Goal: Transaction & Acquisition: Purchase product/service

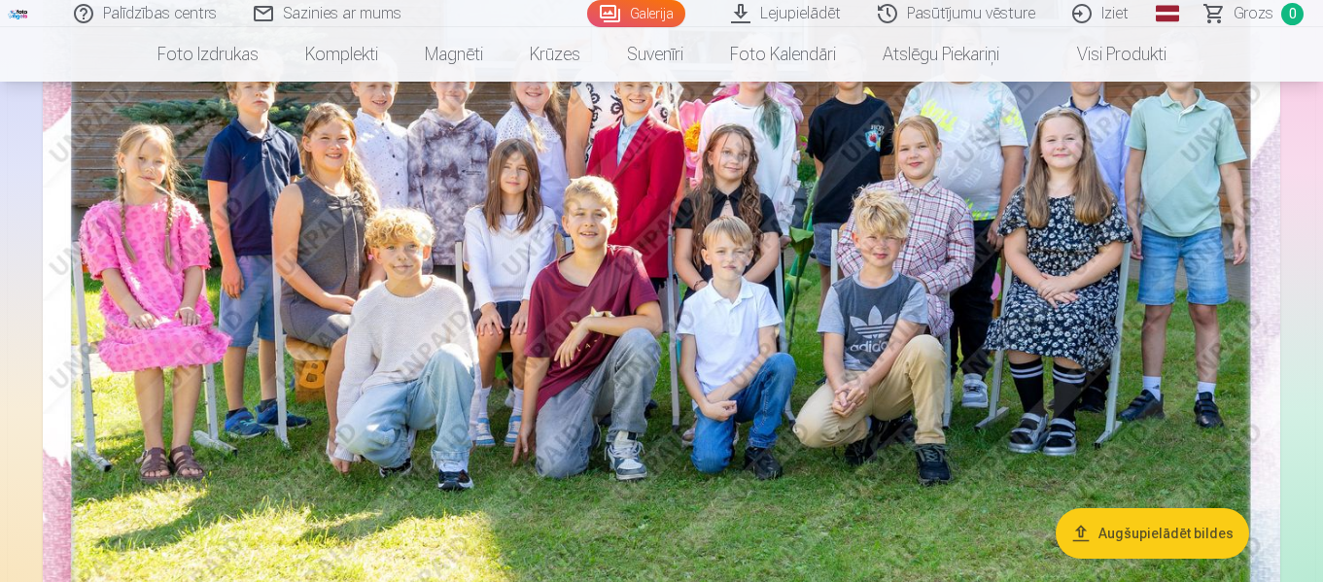
scroll to position [389, 0]
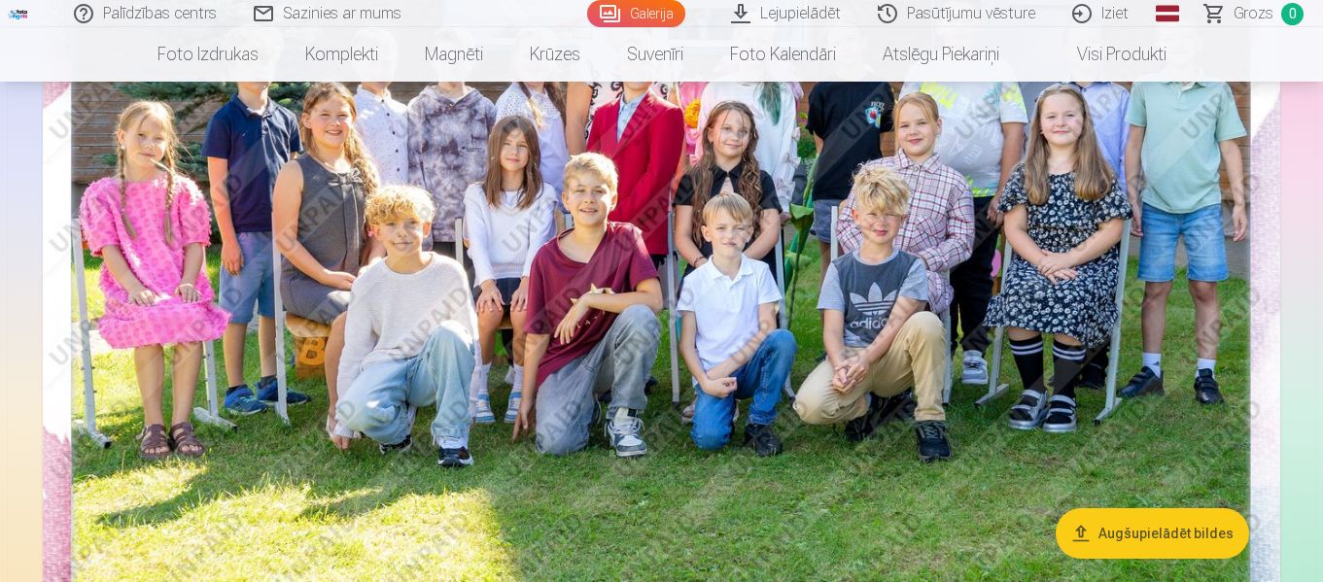
click at [963, 291] on img at bounding box center [662, 238] width 1238 height 826
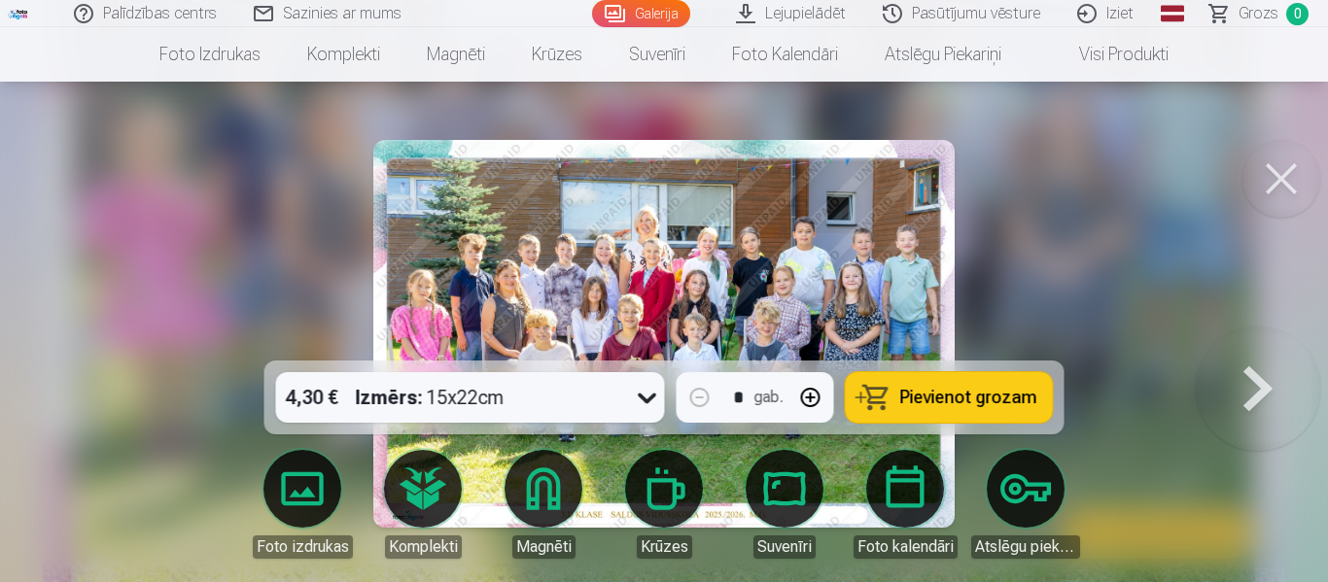
click at [972, 403] on span "Pievienot grozam" at bounding box center [968, 398] width 137 height 18
click at [1281, 171] on button at bounding box center [1282, 179] width 78 height 78
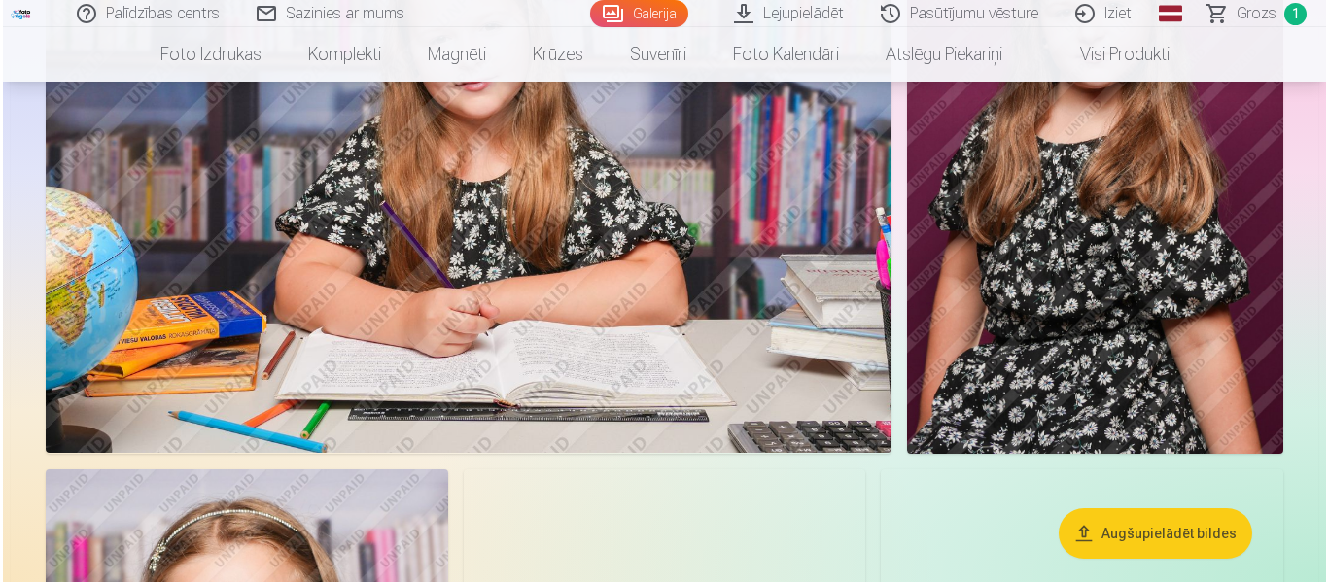
scroll to position [1167, 0]
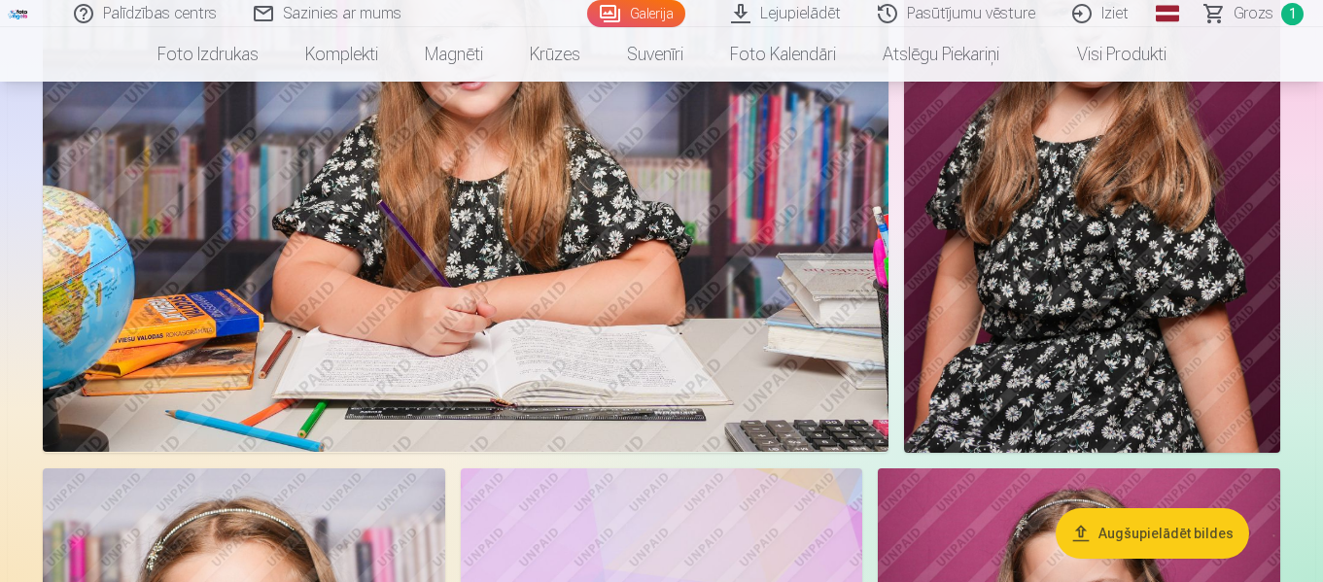
click at [651, 273] on img at bounding box center [466, 170] width 846 height 564
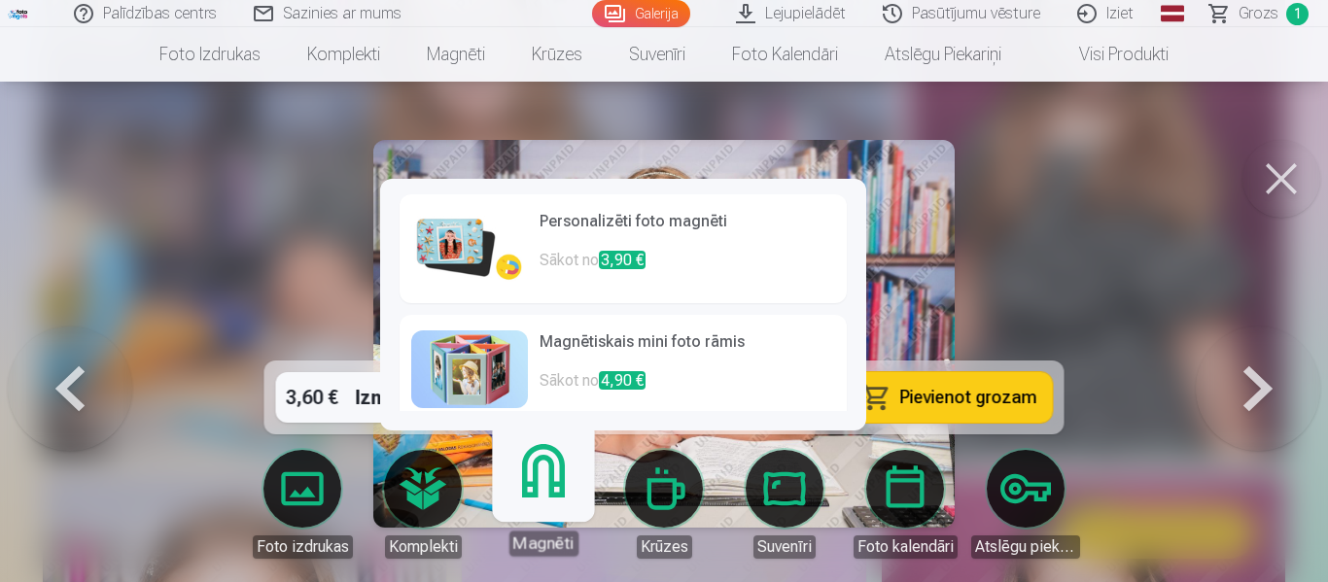
click at [570, 257] on p "Sākot no 3,90 €" at bounding box center [688, 268] width 296 height 39
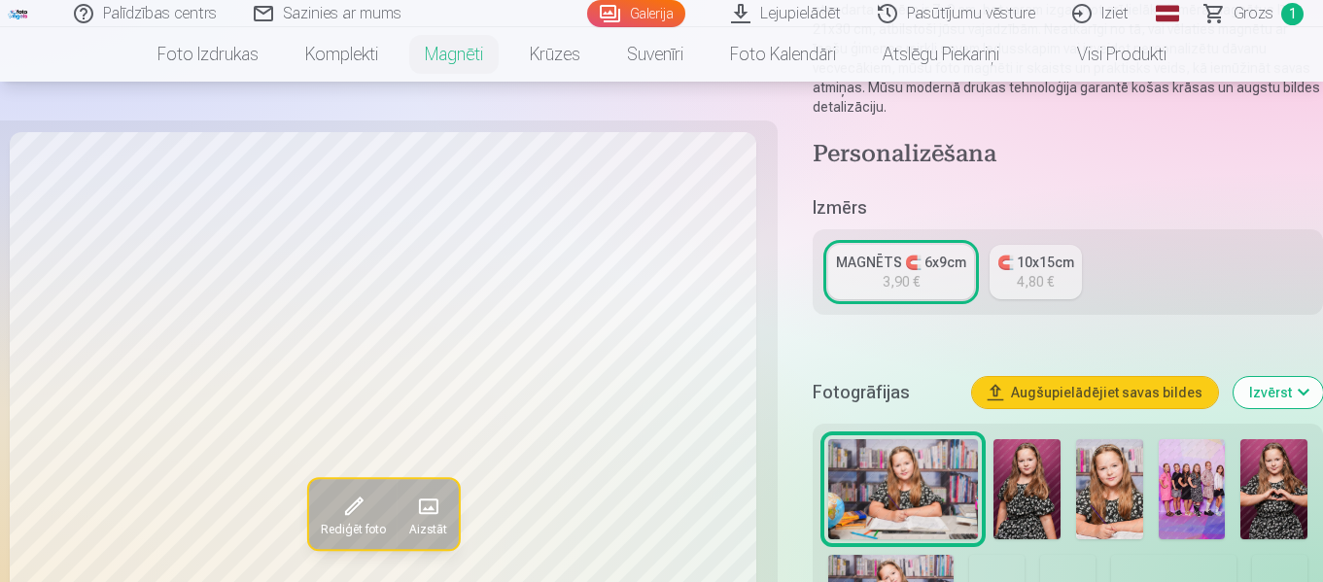
scroll to position [389, 0]
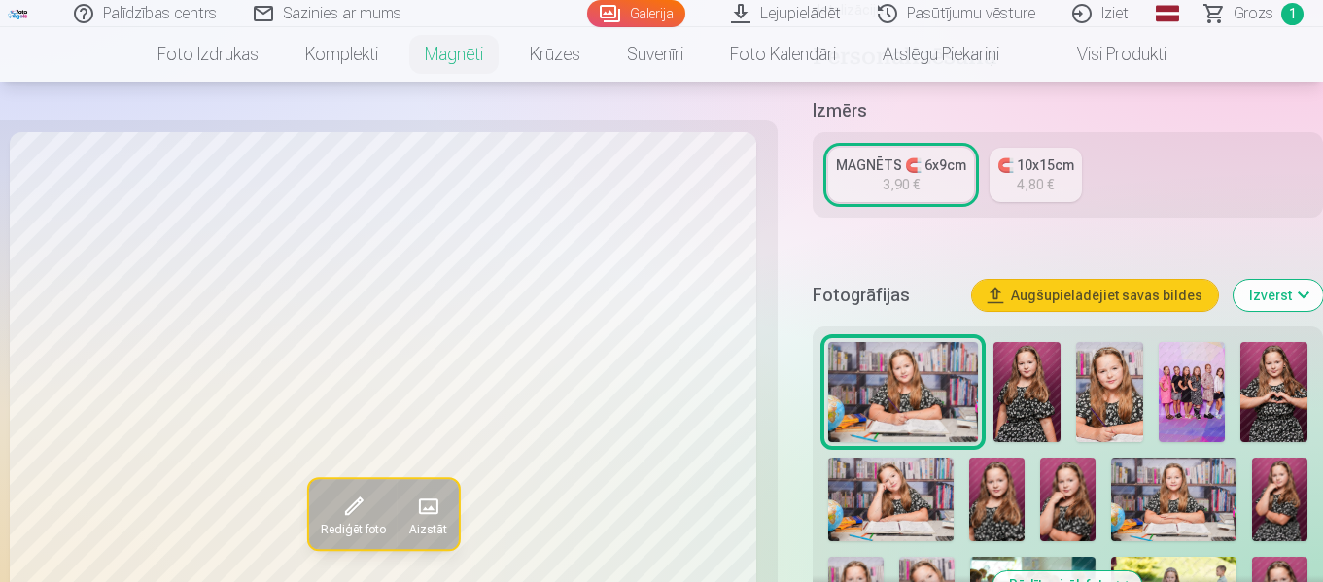
click at [1115, 375] on img at bounding box center [1109, 392] width 67 height 100
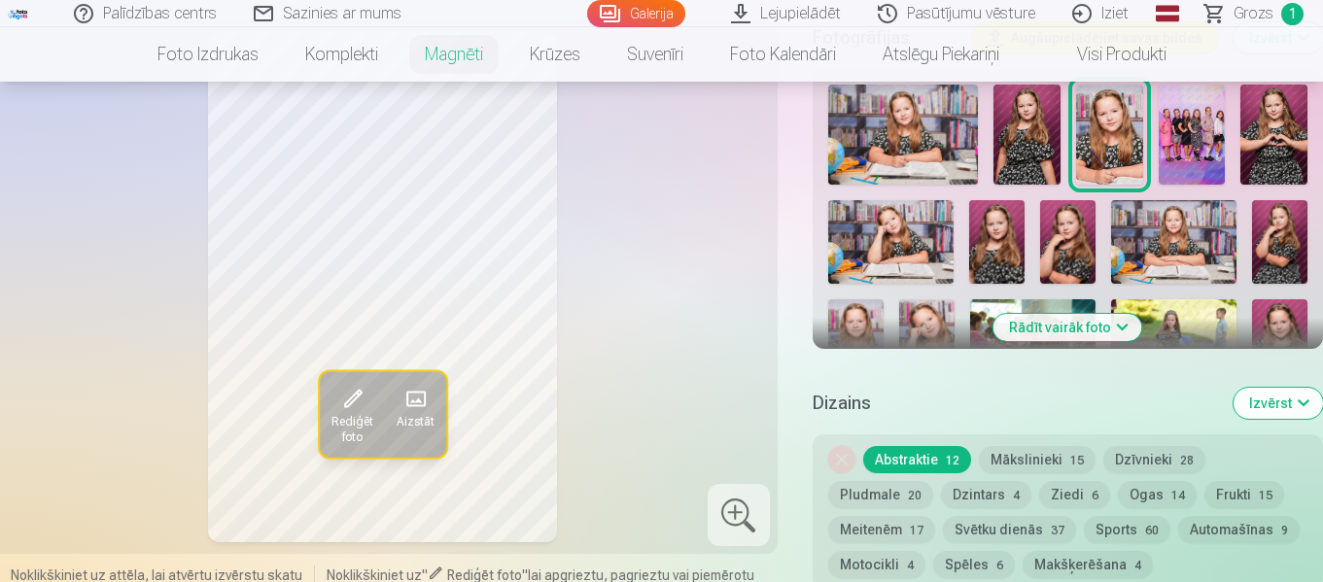
scroll to position [681, 0]
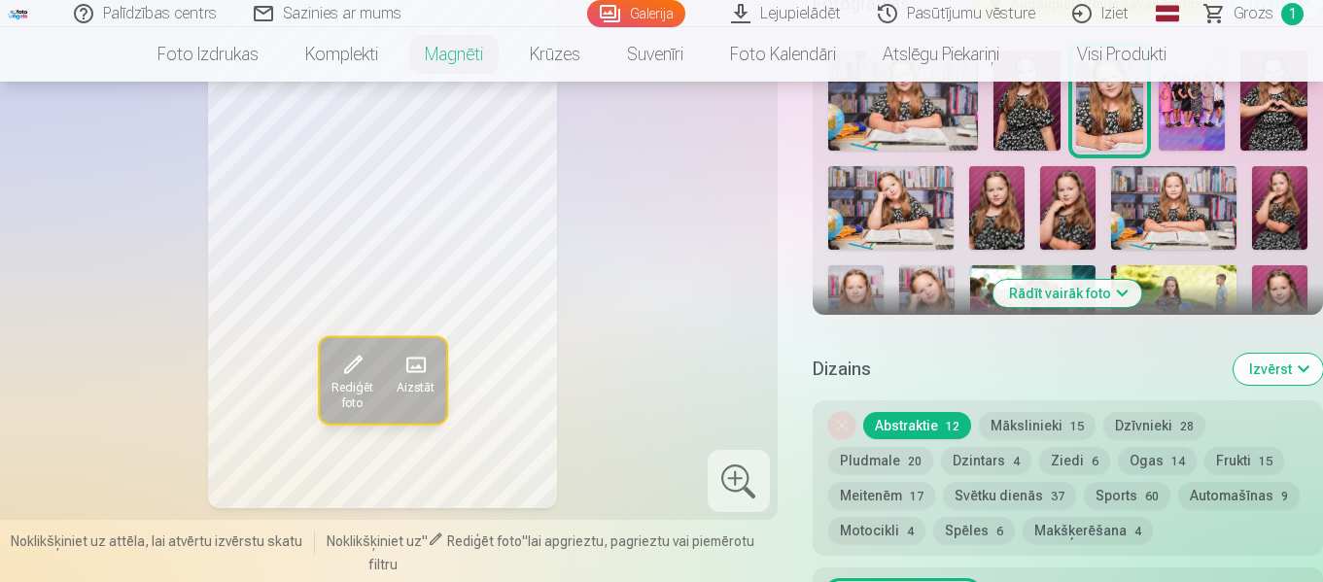
click at [1119, 280] on button "Rādīt vairāk foto" at bounding box center [1068, 293] width 149 height 27
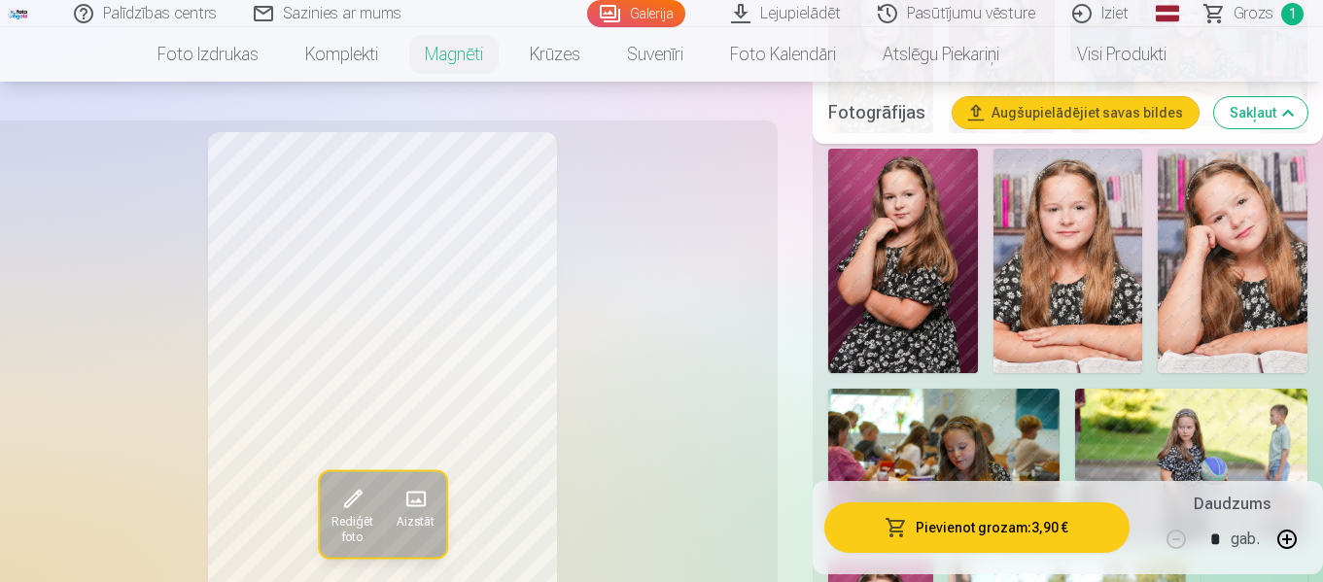
scroll to position [1070, 0]
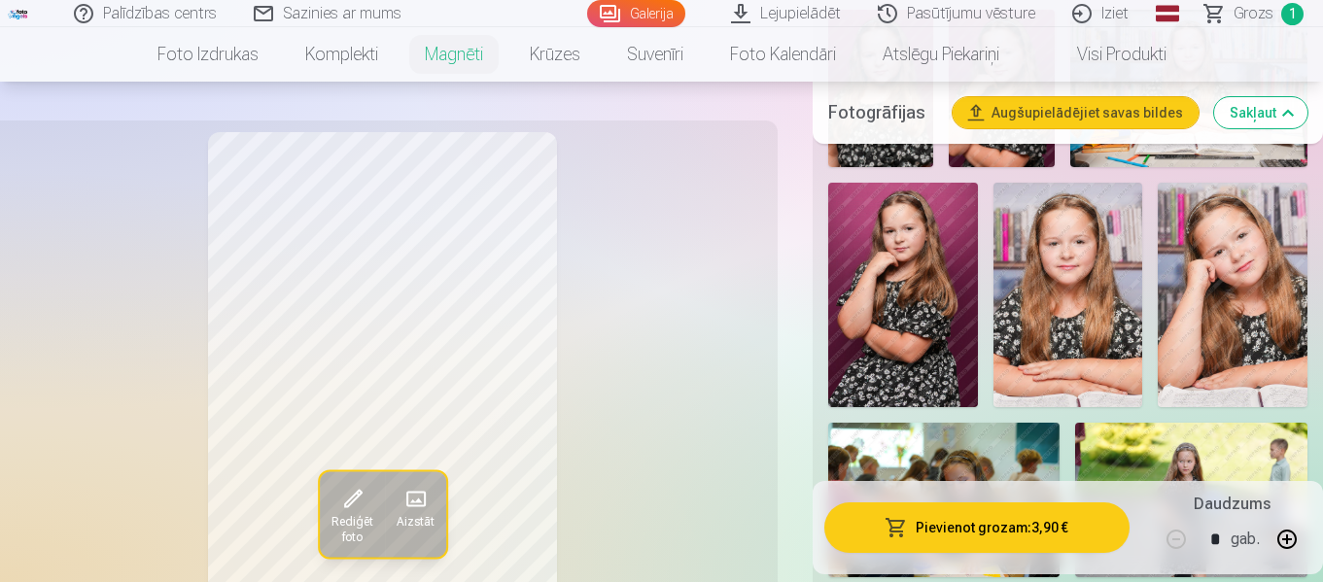
click at [1238, 273] on img at bounding box center [1233, 295] width 150 height 225
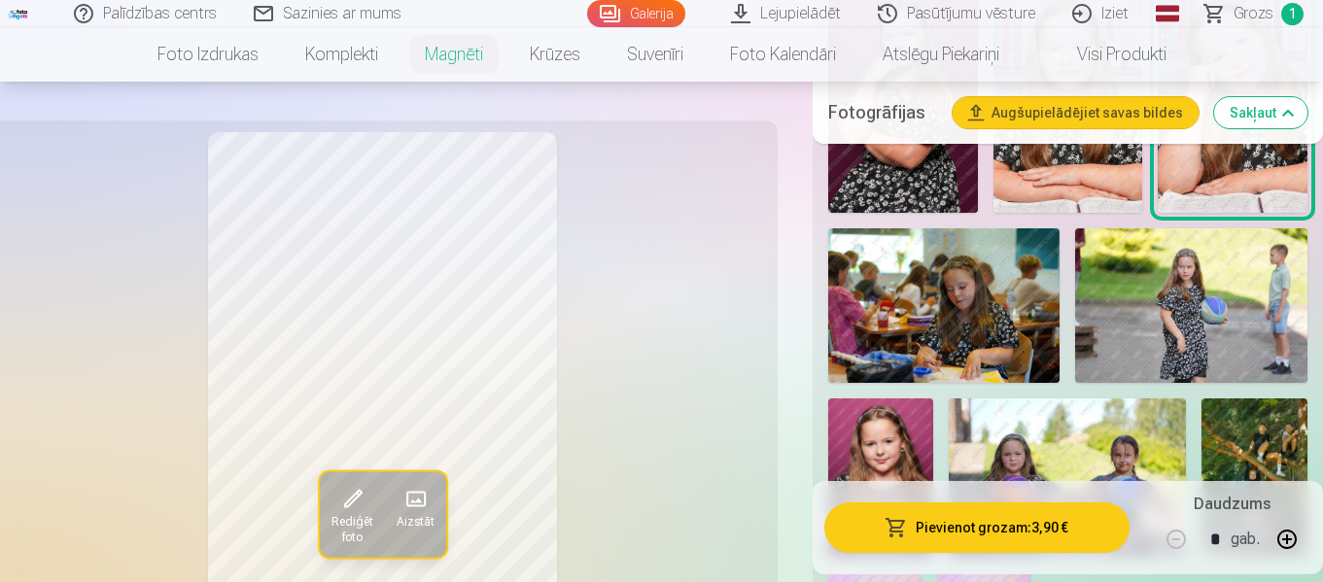
scroll to position [1361, 0]
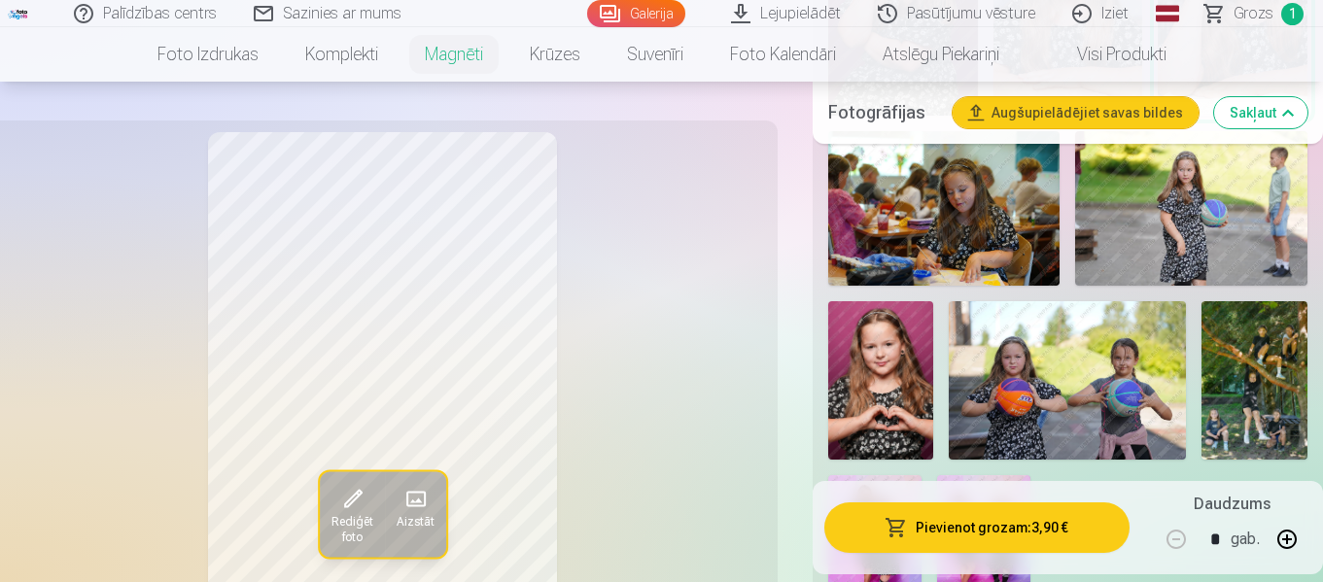
click at [881, 399] on img at bounding box center [881, 380] width 105 height 159
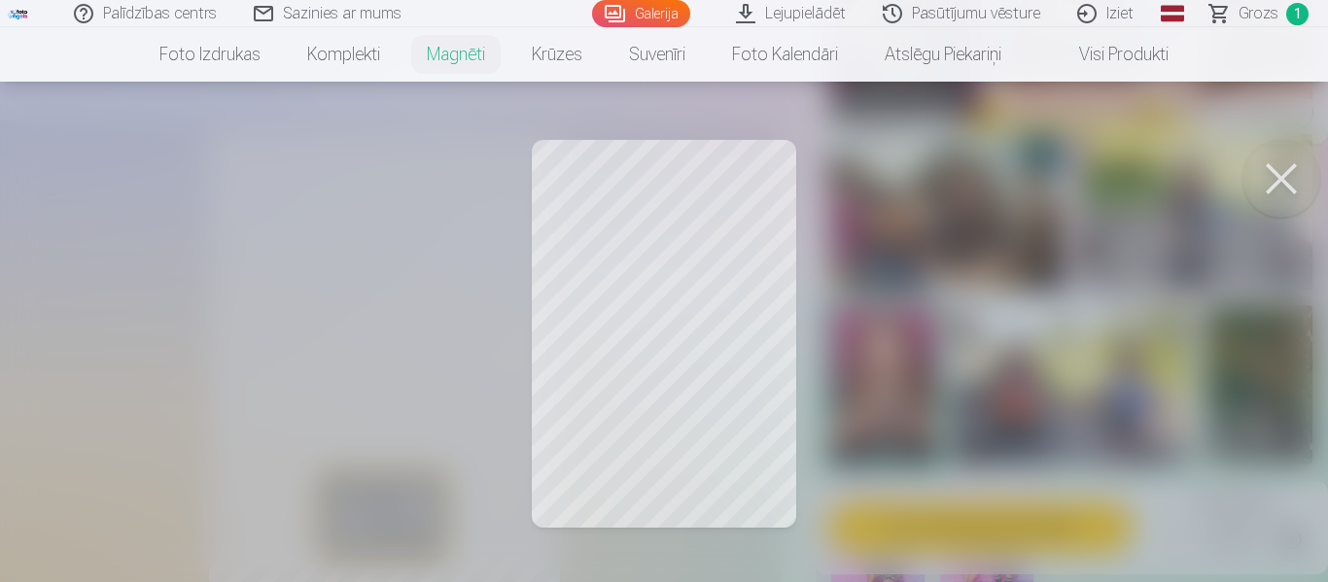
click at [1279, 166] on button at bounding box center [1282, 179] width 78 height 78
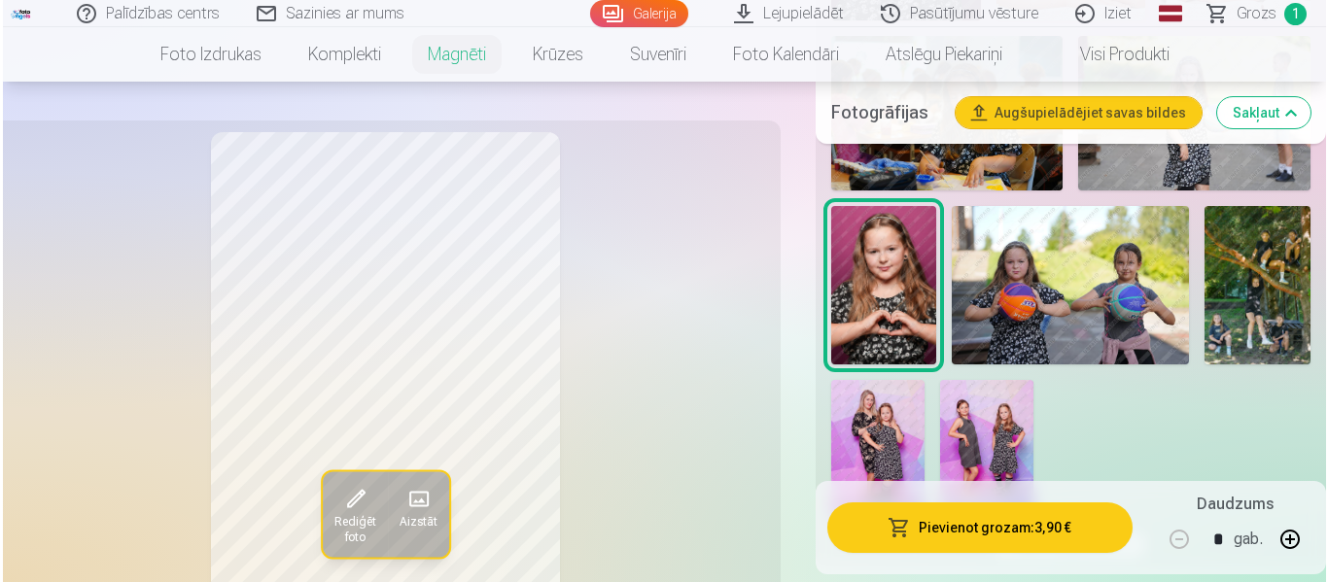
scroll to position [1653, 0]
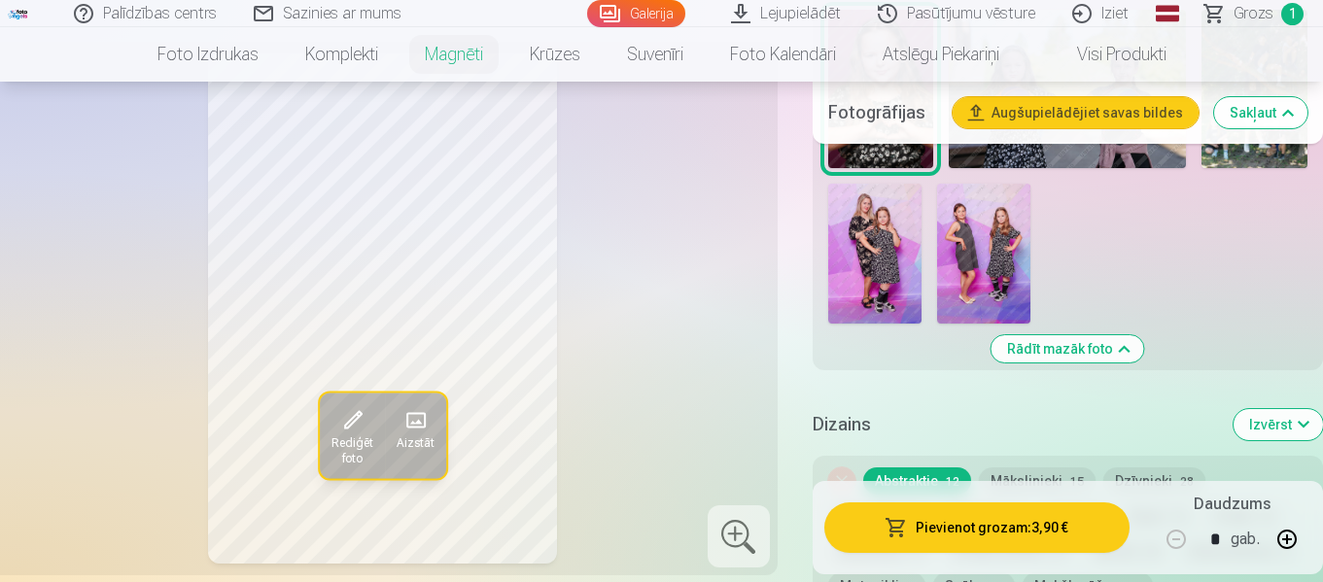
click at [352, 429] on span at bounding box center [351, 420] width 31 height 31
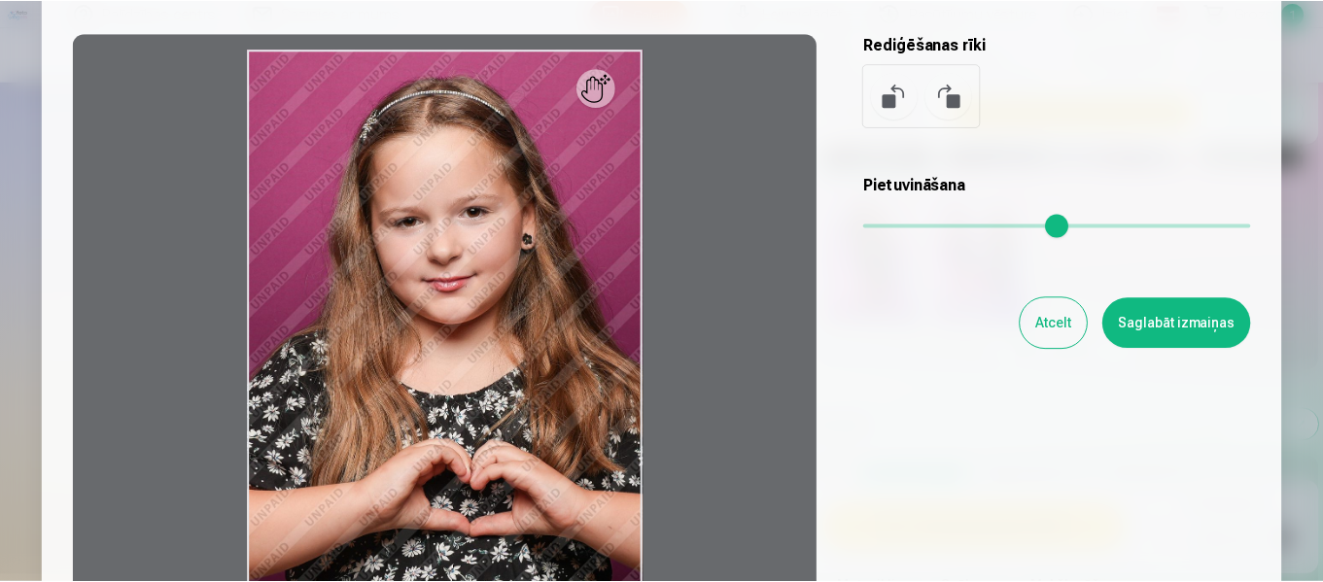
scroll to position [108, 0]
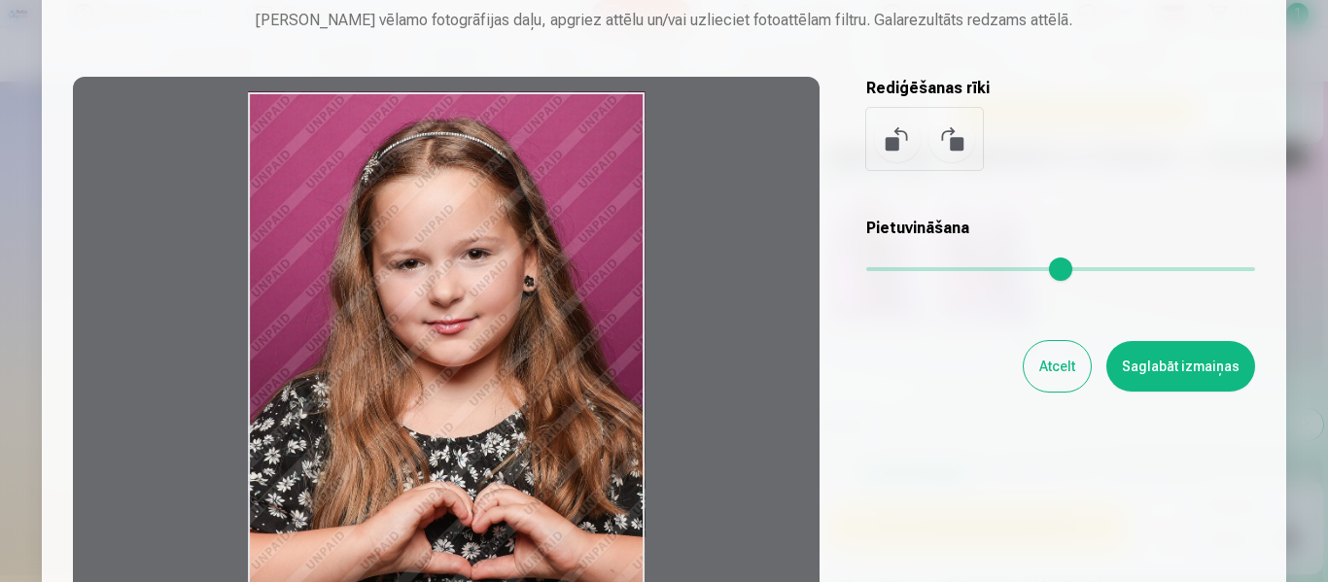
click at [608, 140] on div at bounding box center [446, 382] width 747 height 611
click at [1130, 92] on h5 "Rediģēšanas rīki" at bounding box center [1060, 88] width 389 height 23
click at [447, 264] on div at bounding box center [446, 382] width 747 height 611
click at [1061, 363] on button "Atcelt" at bounding box center [1057, 366] width 67 height 51
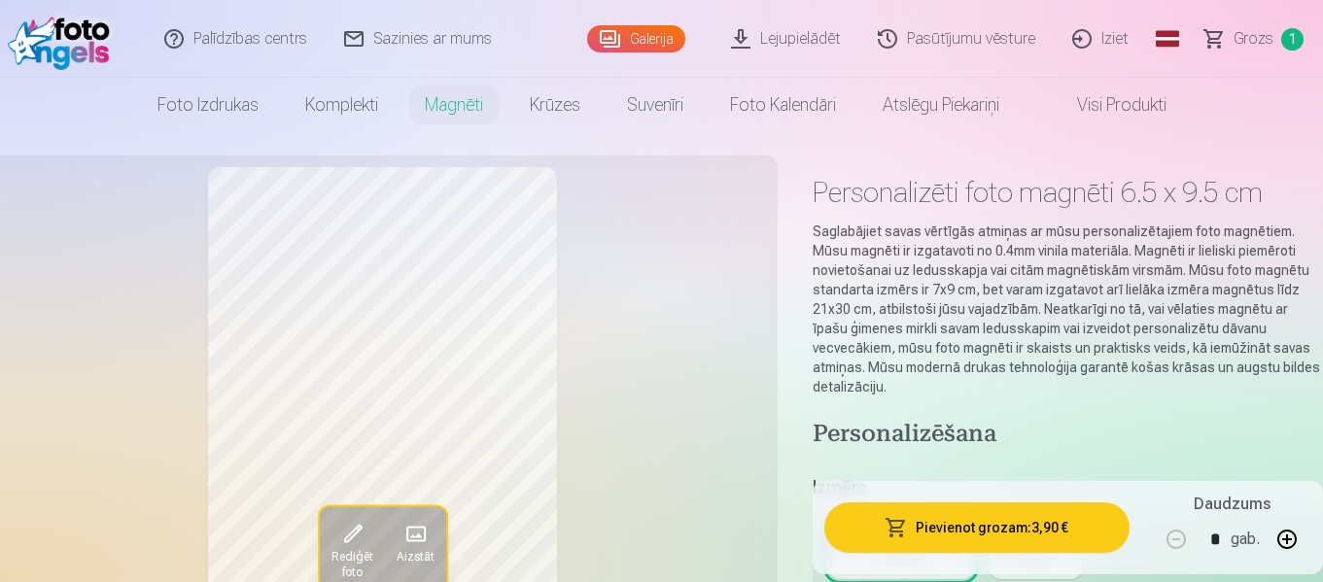
scroll to position [0, 0]
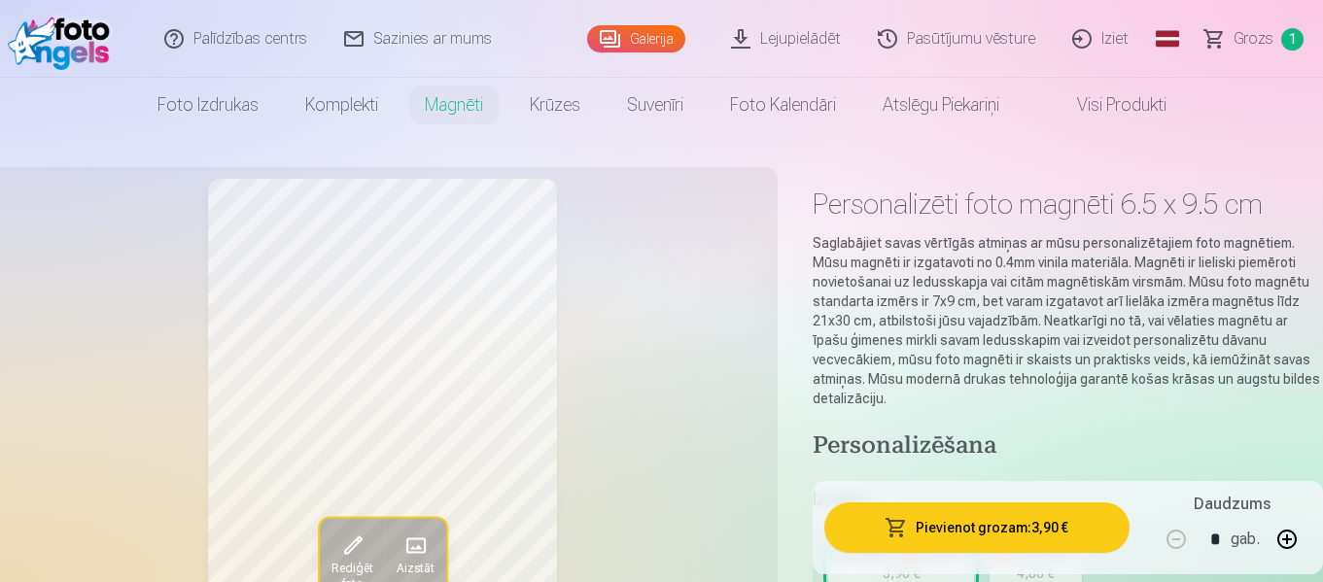
click at [663, 42] on link "Galerija" at bounding box center [636, 38] width 98 height 27
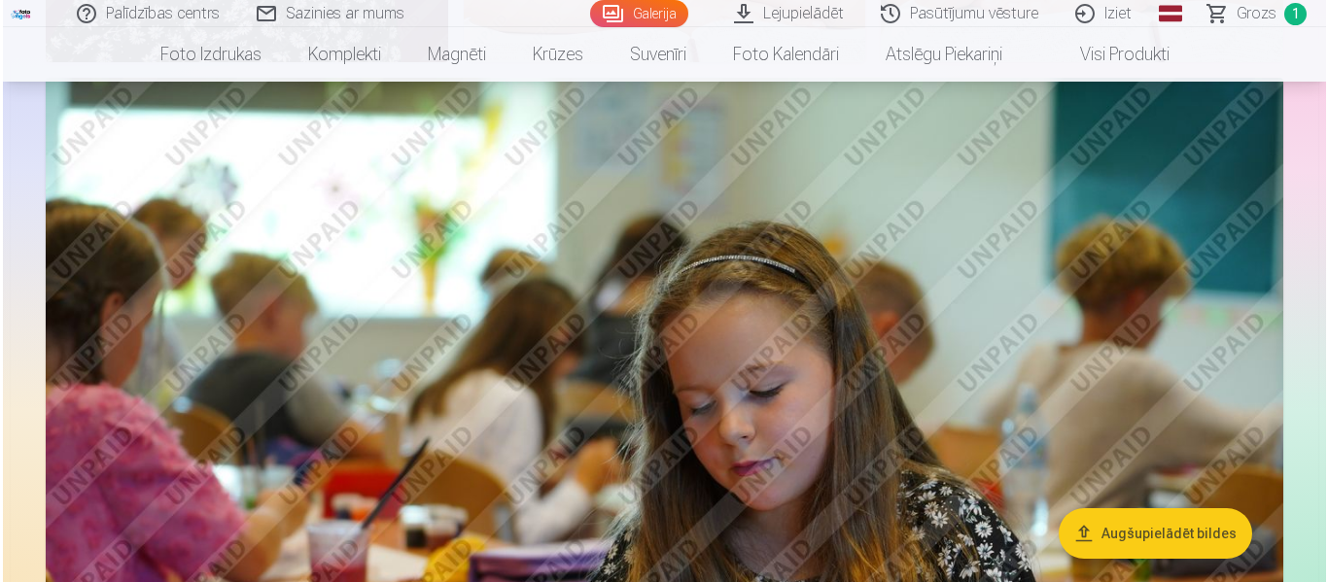
scroll to position [4181, 0]
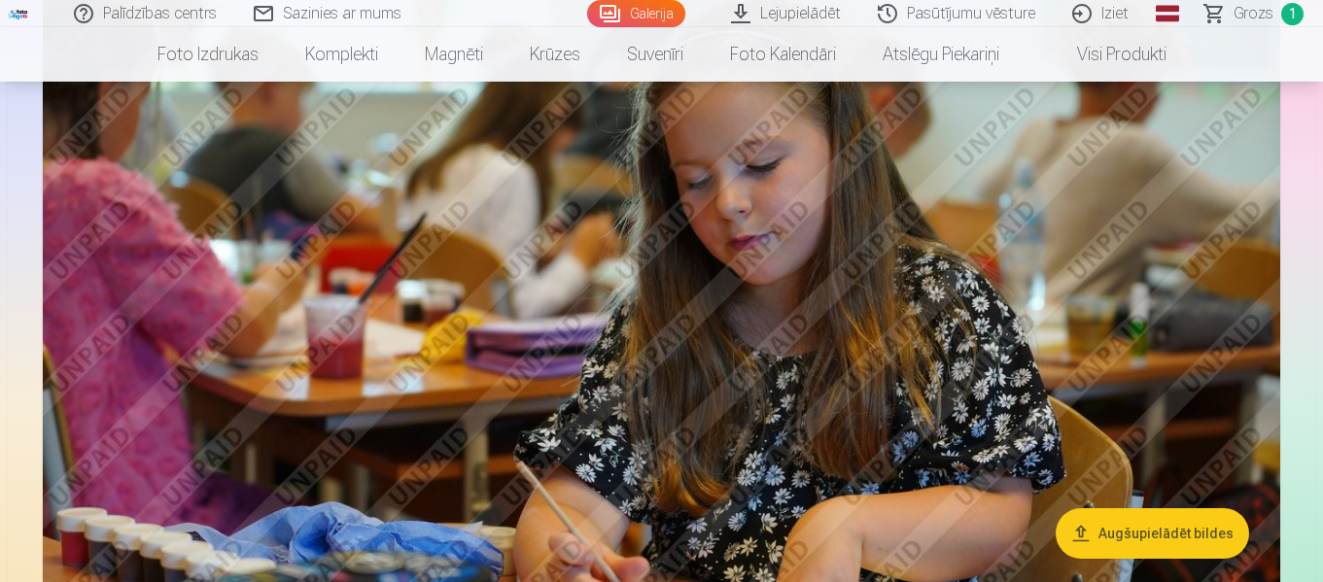
click at [465, 269] on img at bounding box center [662, 264] width 1238 height 825
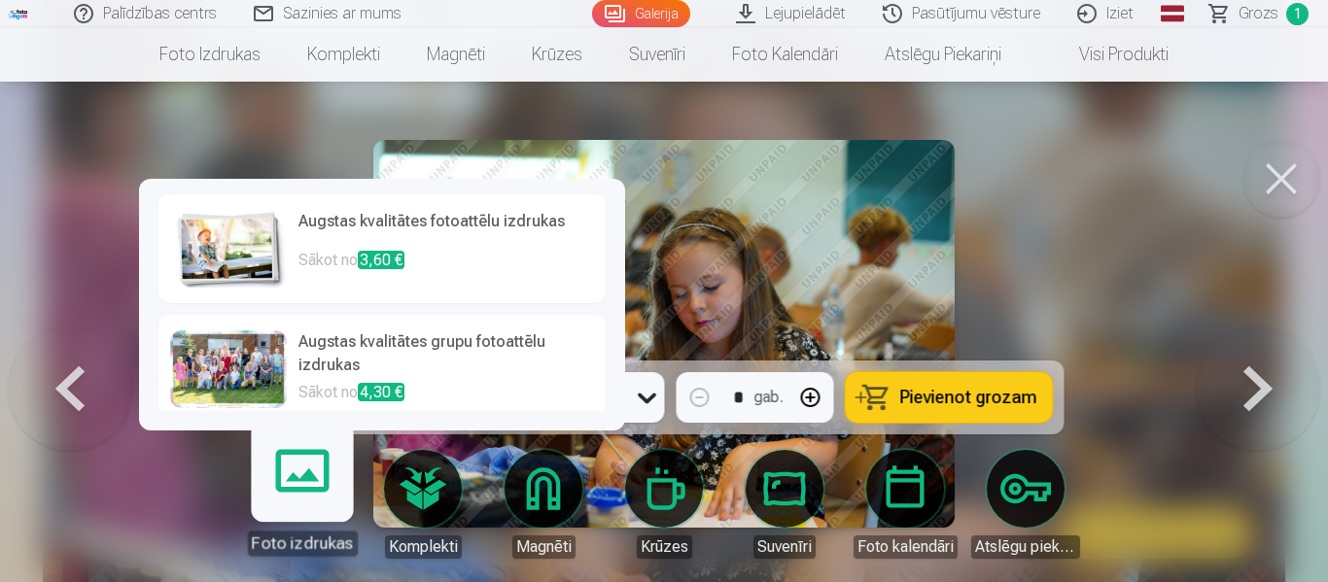
click at [307, 491] on link "Foto izdrukas" at bounding box center [302, 497] width 120 height 120
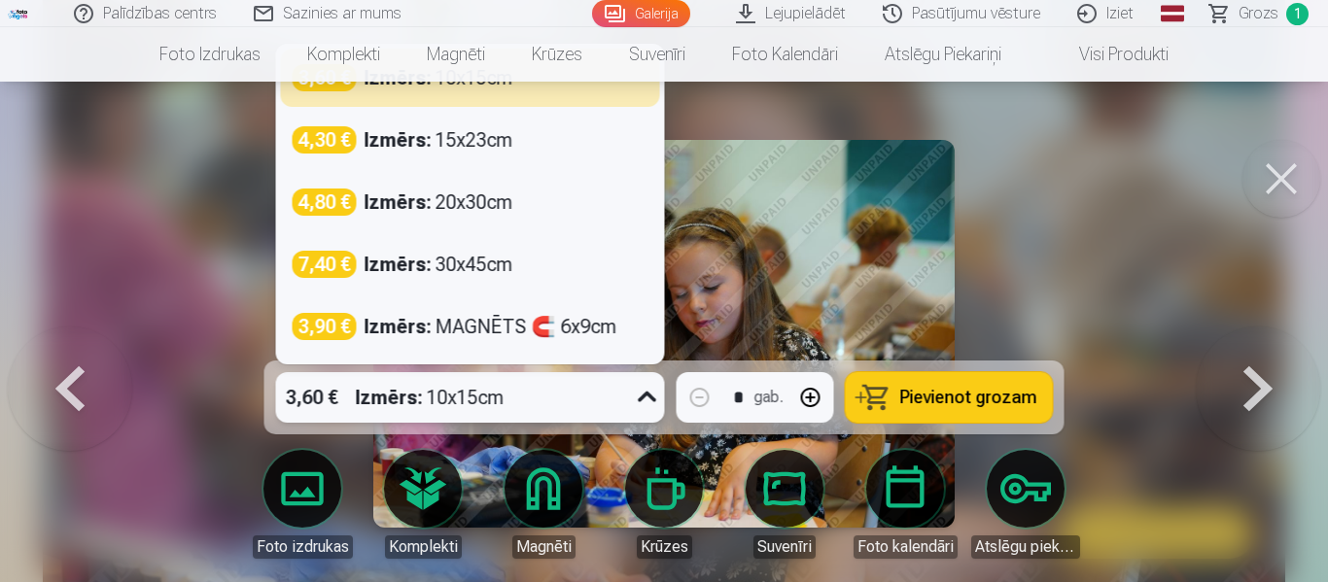
click at [650, 389] on icon at bounding box center [647, 397] width 31 height 31
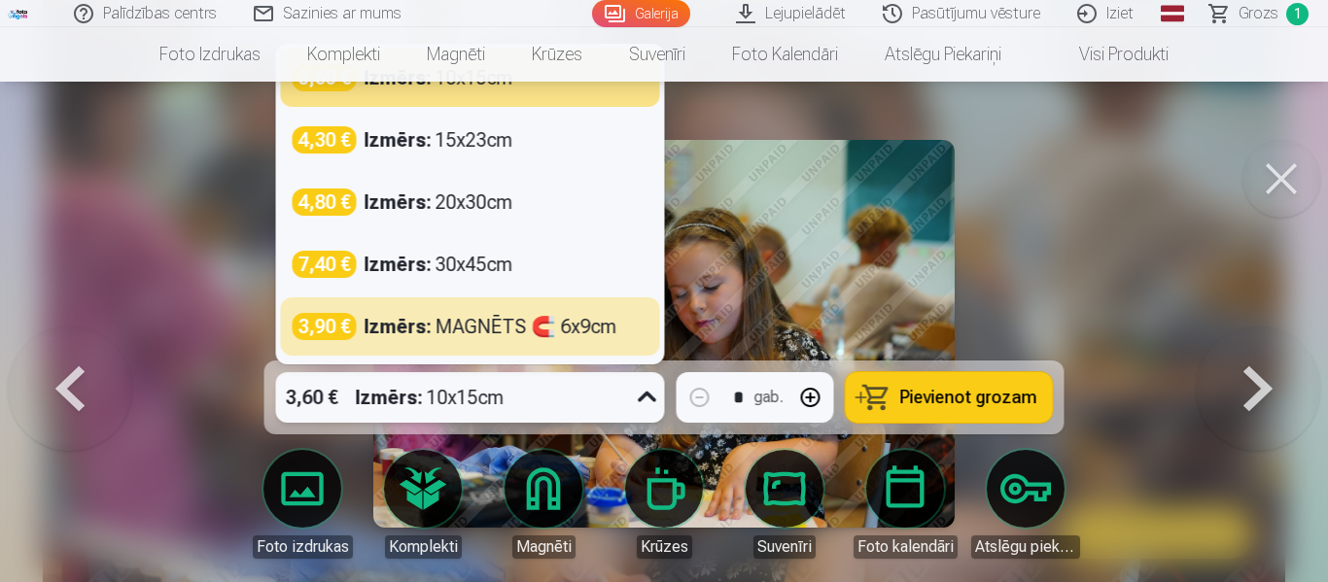
click at [1075, 255] on div at bounding box center [664, 291] width 1328 height 582
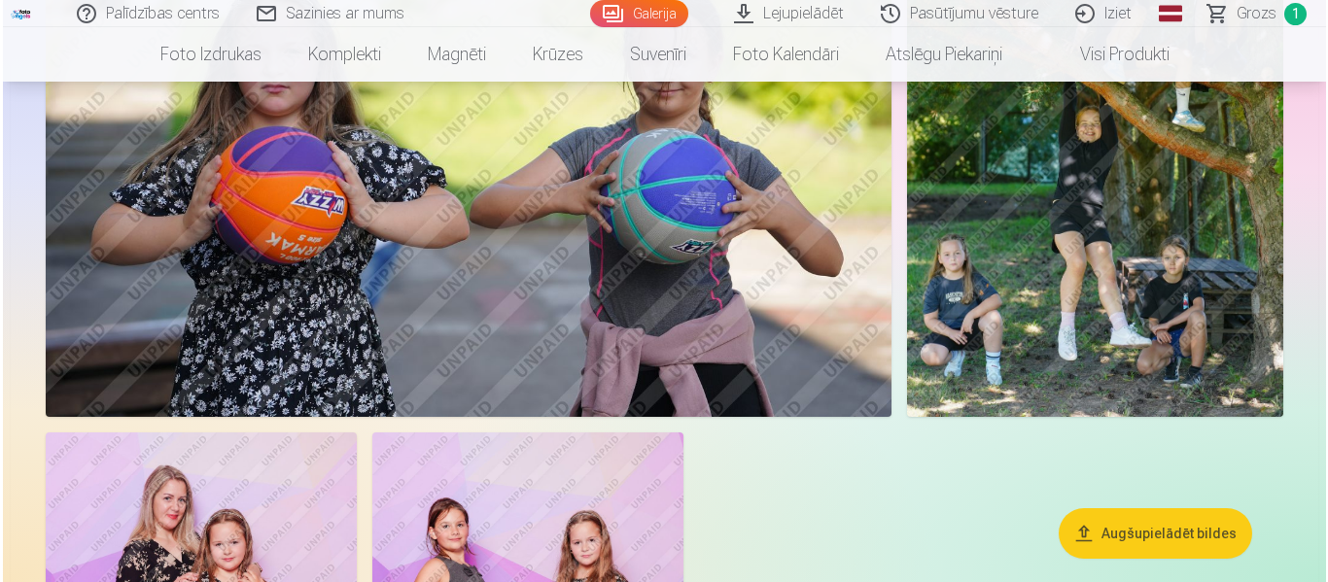
scroll to position [5625, 0]
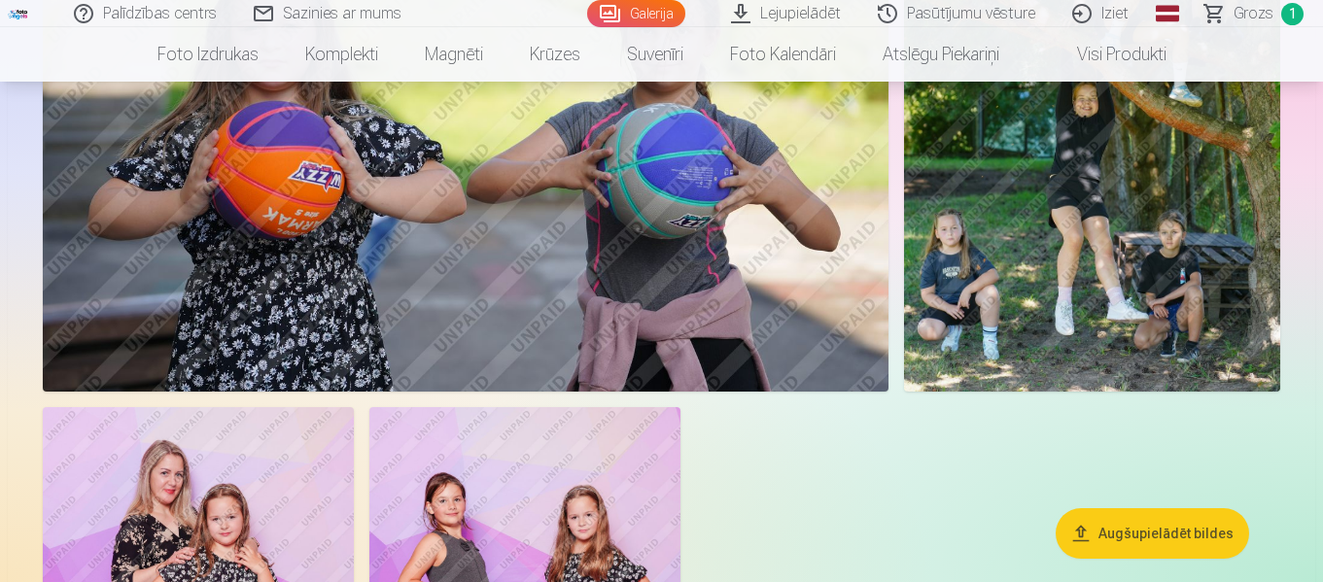
click at [549, 284] on img at bounding box center [466, 110] width 846 height 564
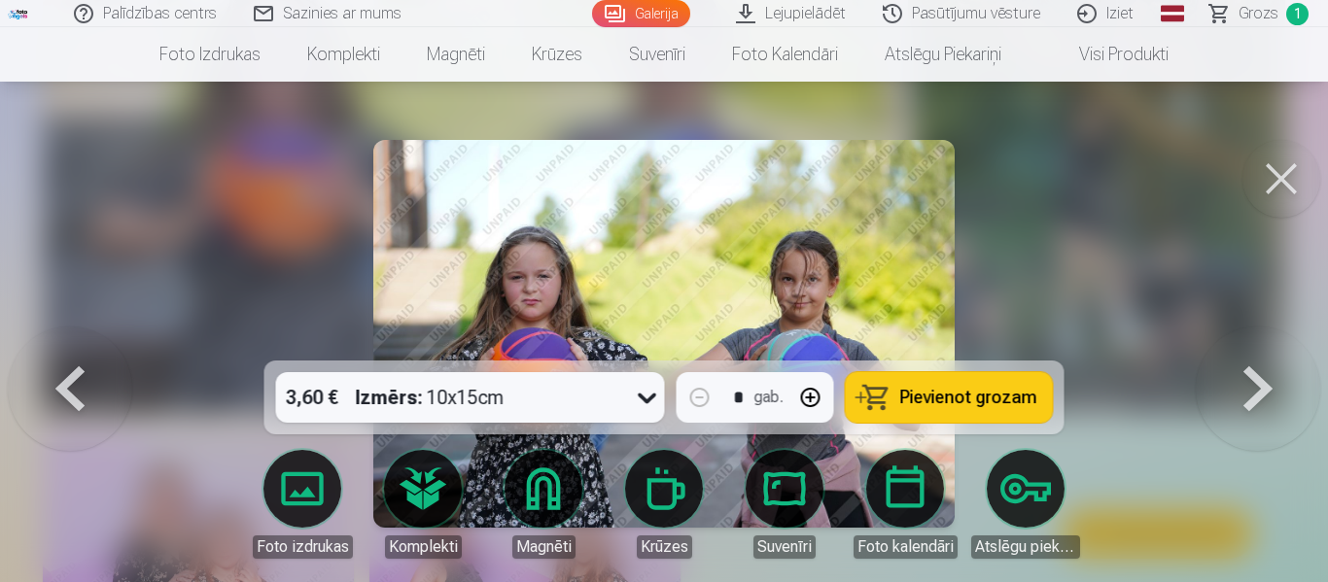
click at [1284, 211] on button at bounding box center [1282, 179] width 78 height 78
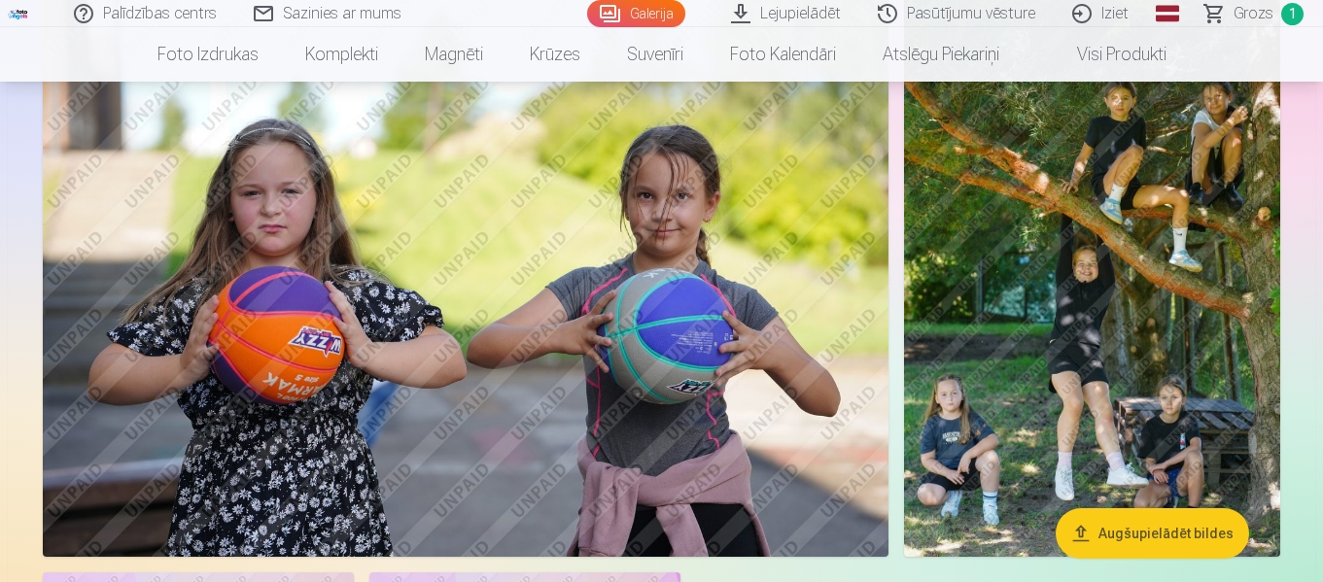
scroll to position [5411, 0]
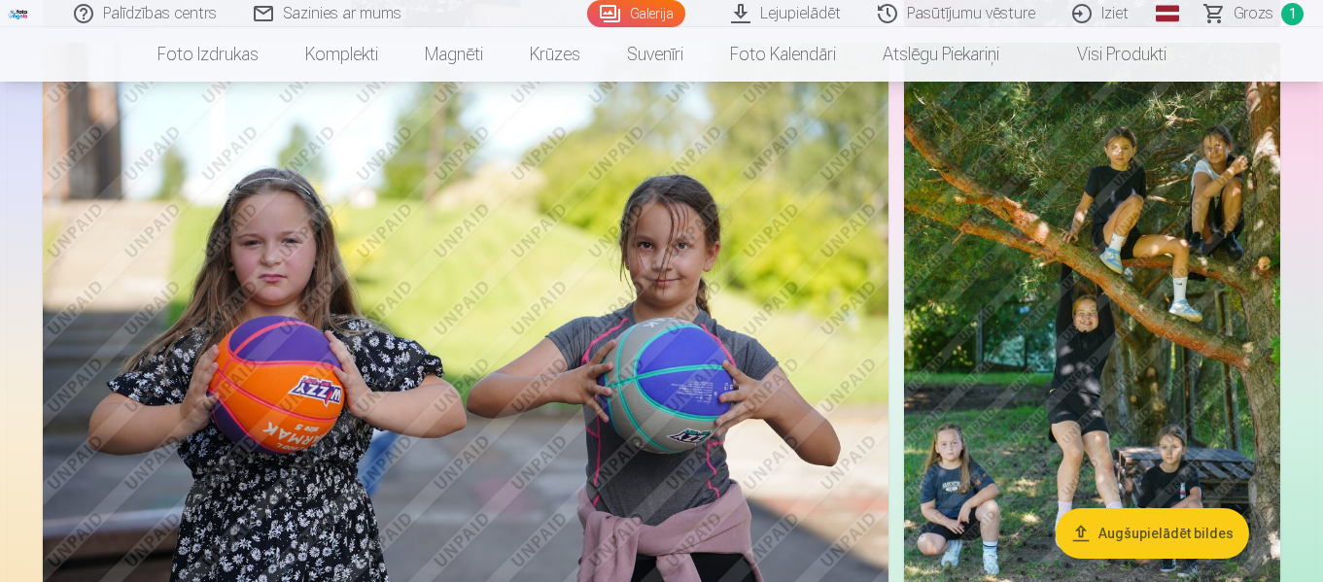
click at [1132, 373] on img at bounding box center [1092, 325] width 376 height 564
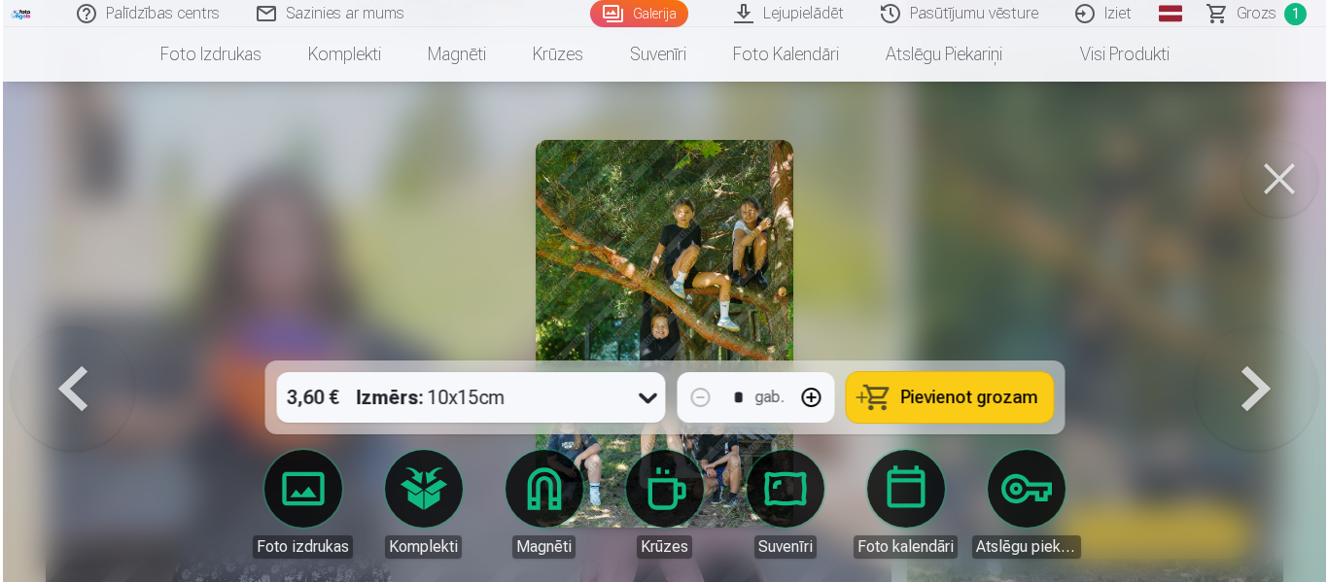
scroll to position [5429, 0]
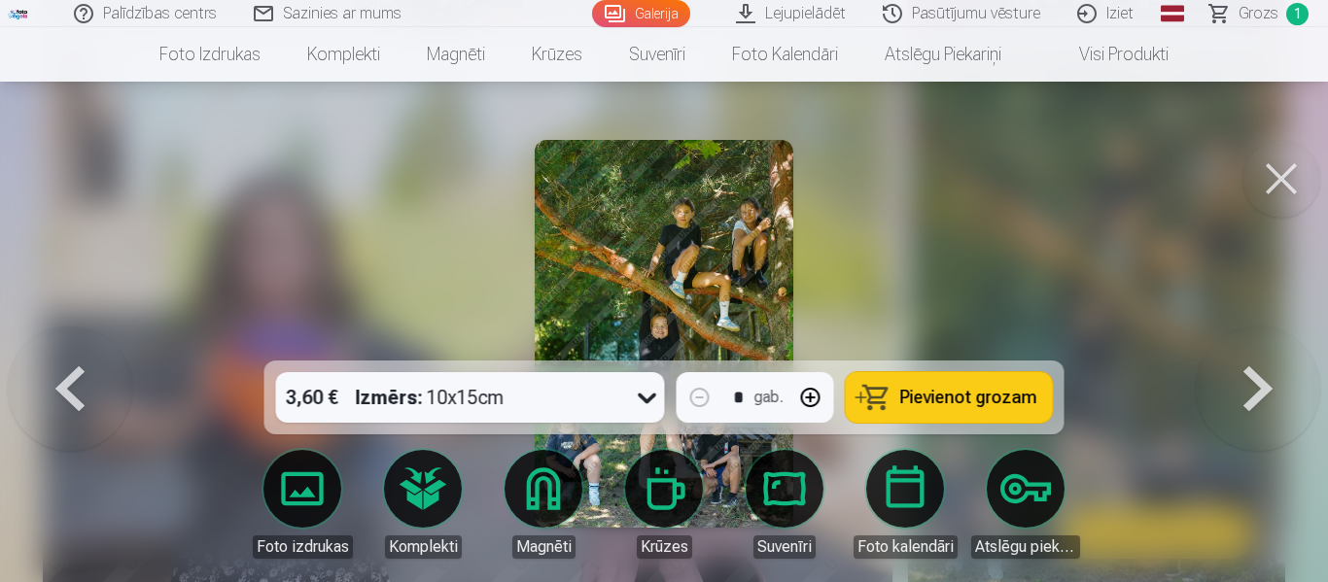
click at [615, 406] on div "3,60 € Izmērs : 10x15cm" at bounding box center [452, 397] width 352 height 51
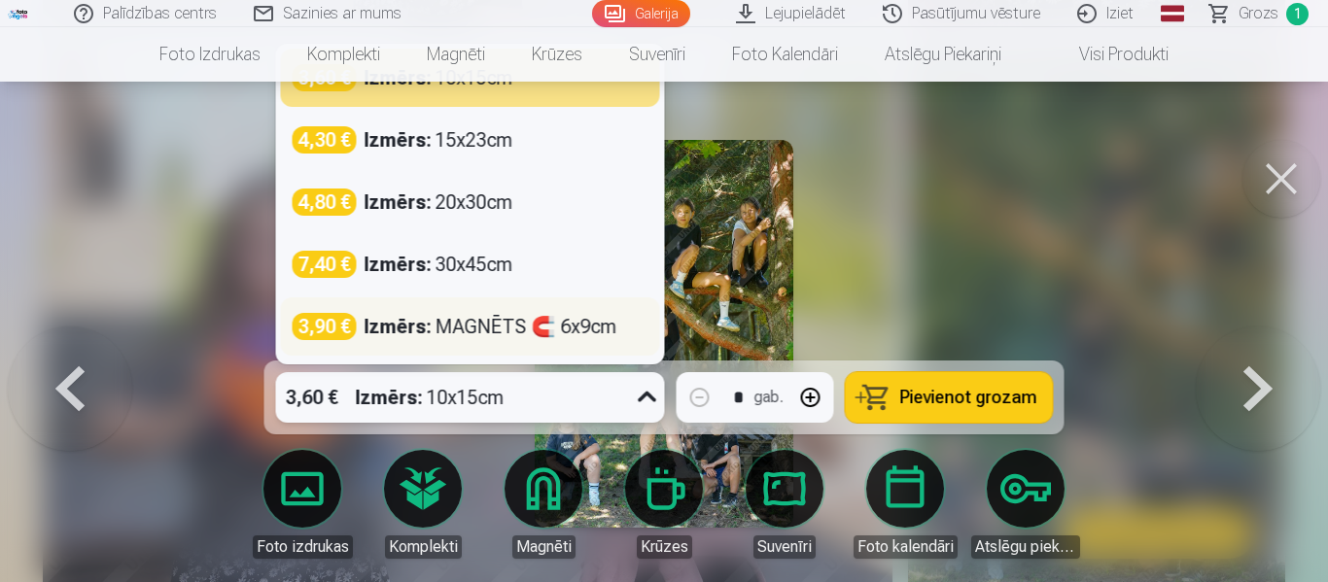
click at [520, 319] on div "Izmērs : MAGNĒTS 🧲 6x9cm" at bounding box center [491, 326] width 253 height 27
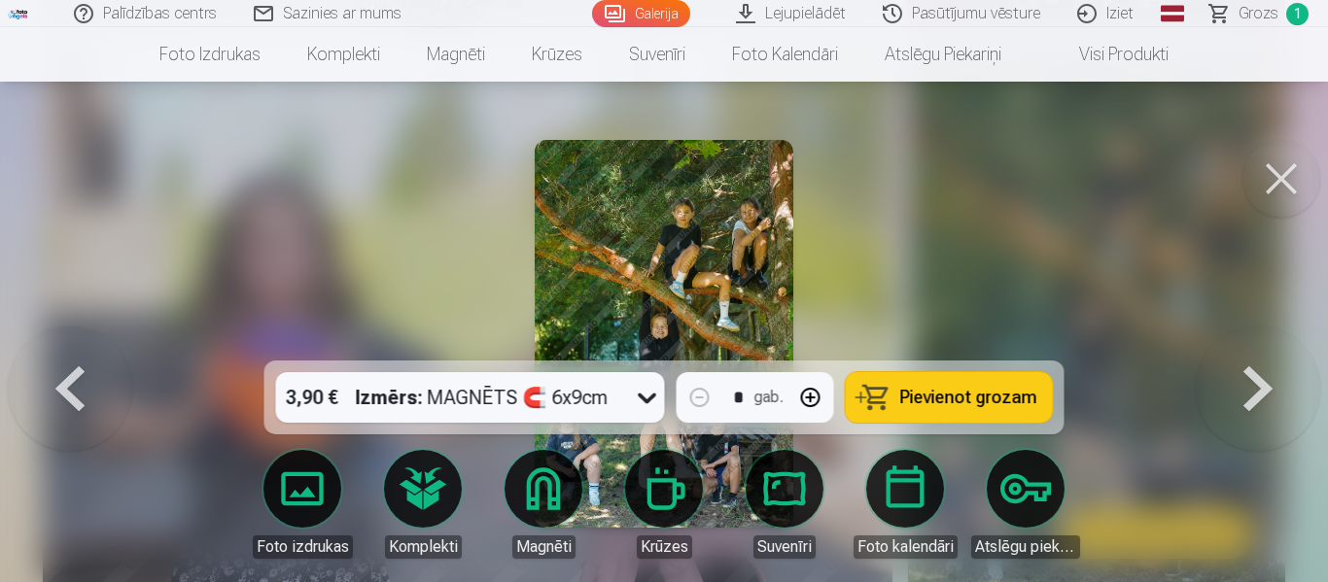
click at [910, 399] on span "Pievienot grozam" at bounding box center [968, 398] width 137 height 18
click at [913, 320] on div at bounding box center [664, 291] width 1328 height 582
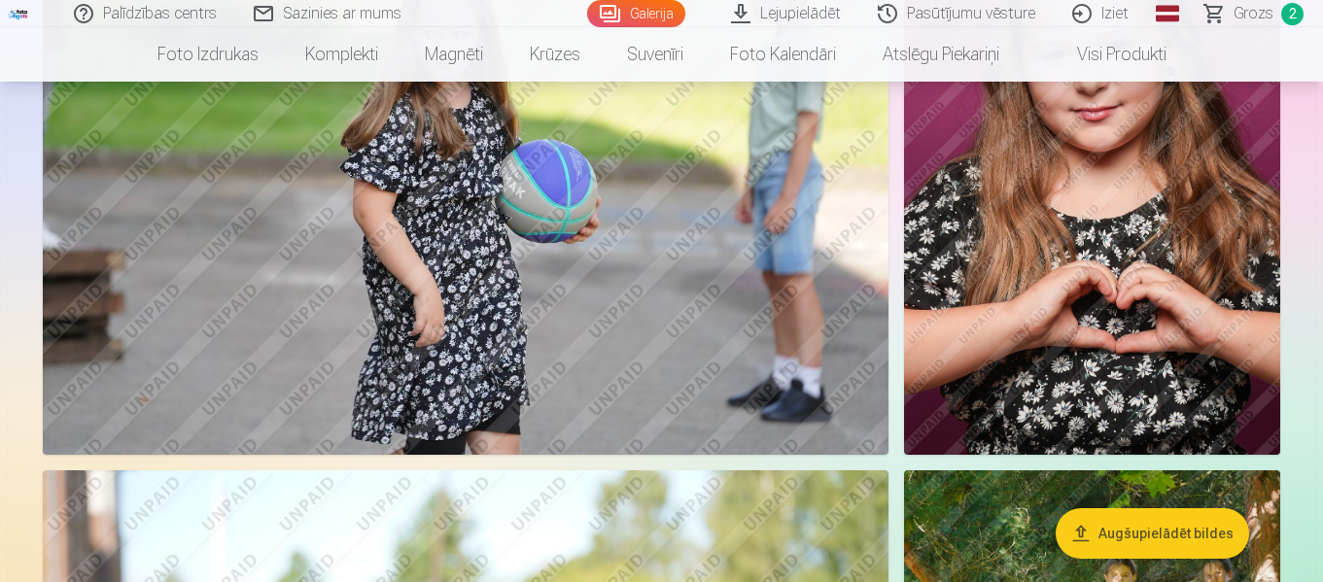
scroll to position [5119, 0]
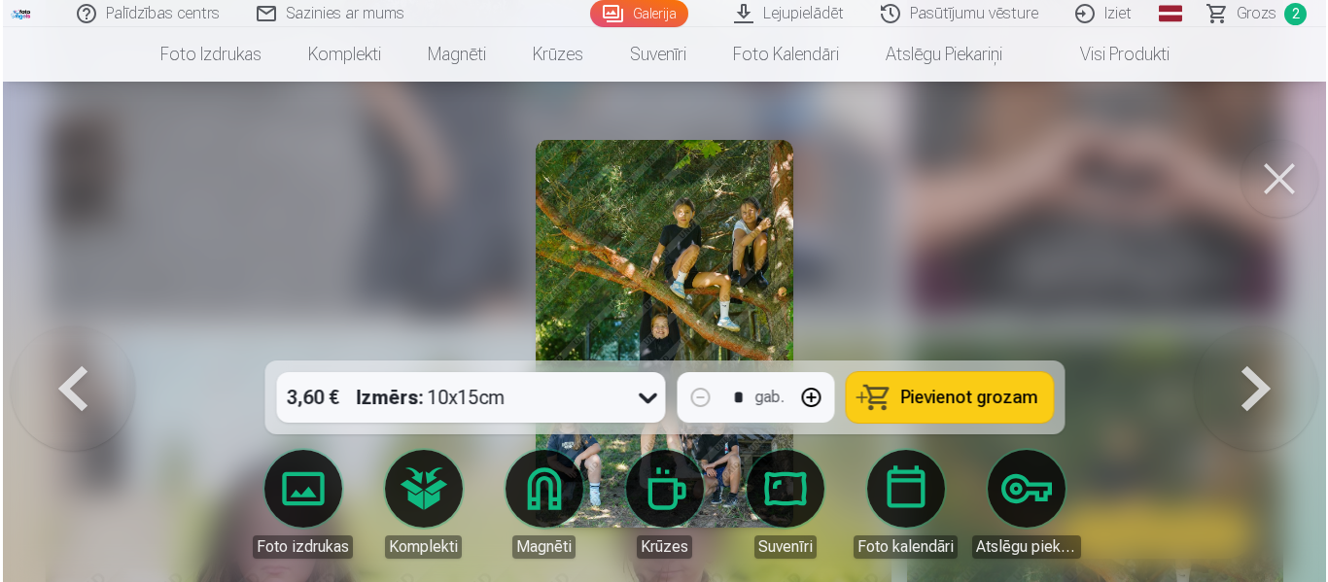
scroll to position [5137, 0]
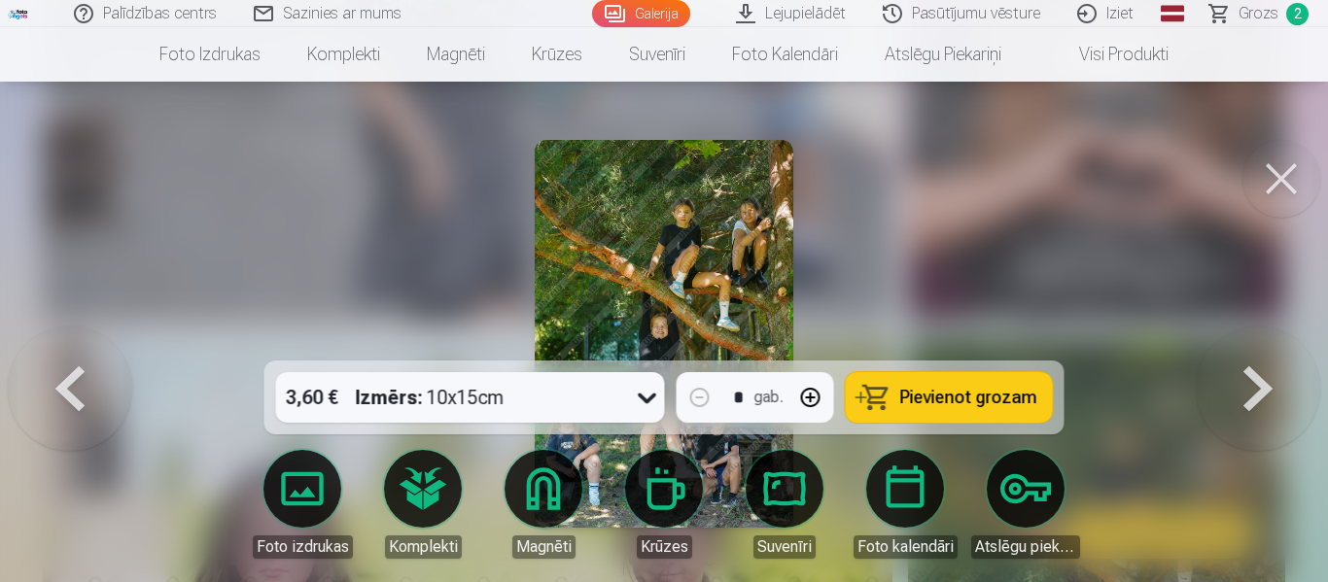
click at [878, 245] on div at bounding box center [664, 291] width 1328 height 582
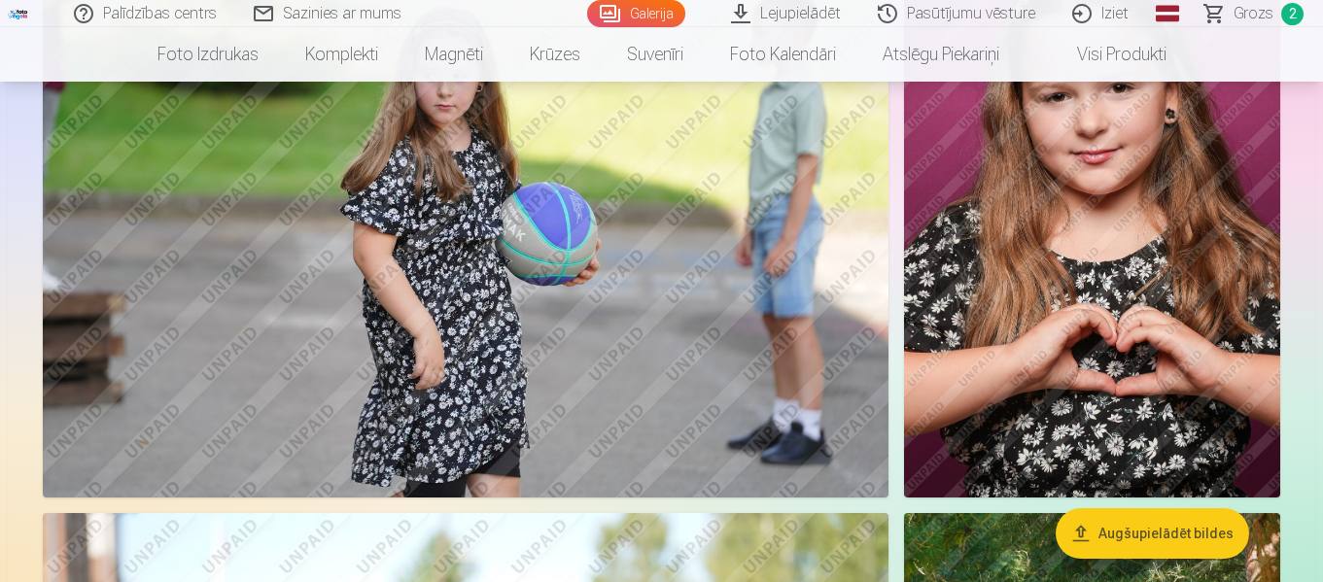
scroll to position [4924, 0]
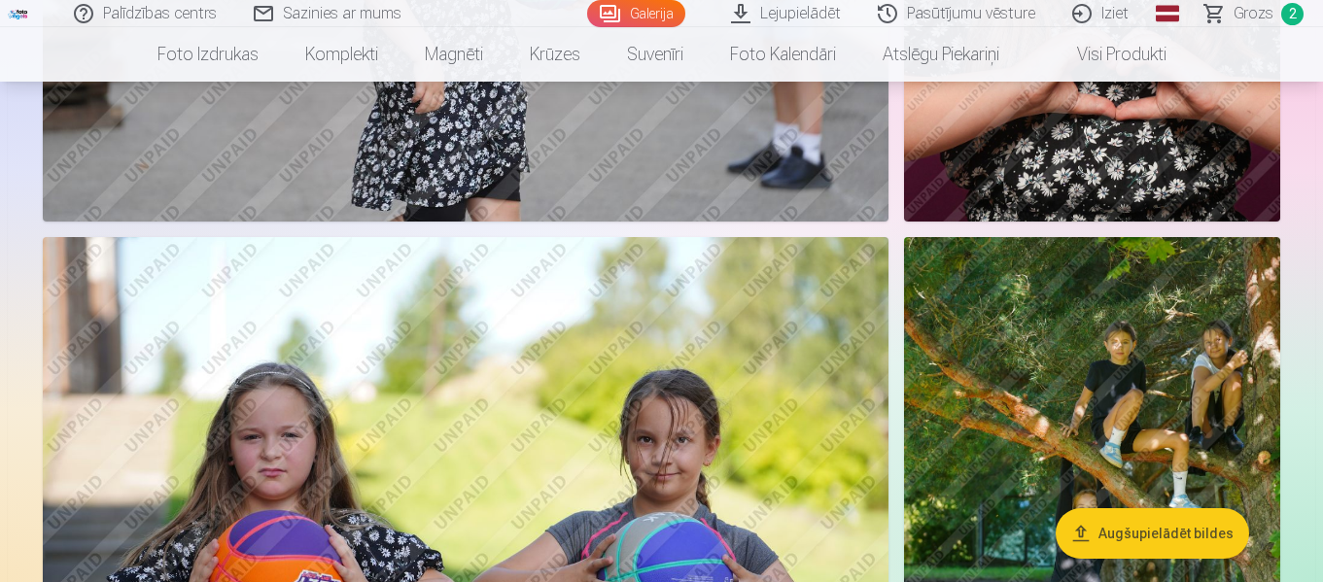
click at [406, 355] on img at bounding box center [466, 519] width 846 height 564
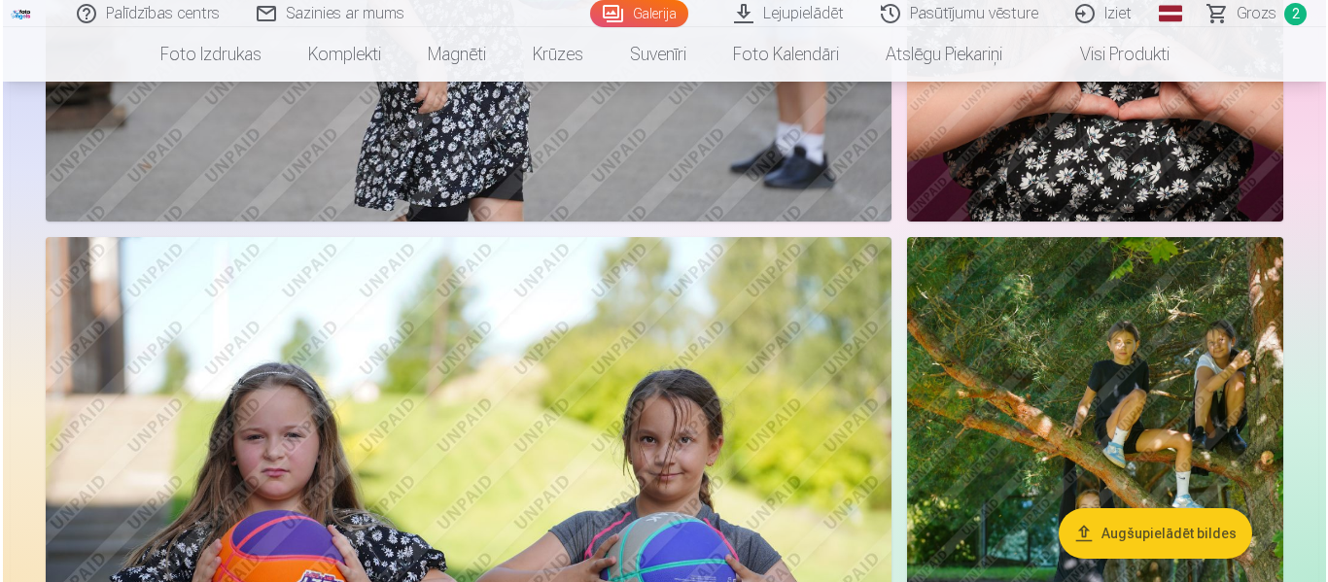
scroll to position [5235, 0]
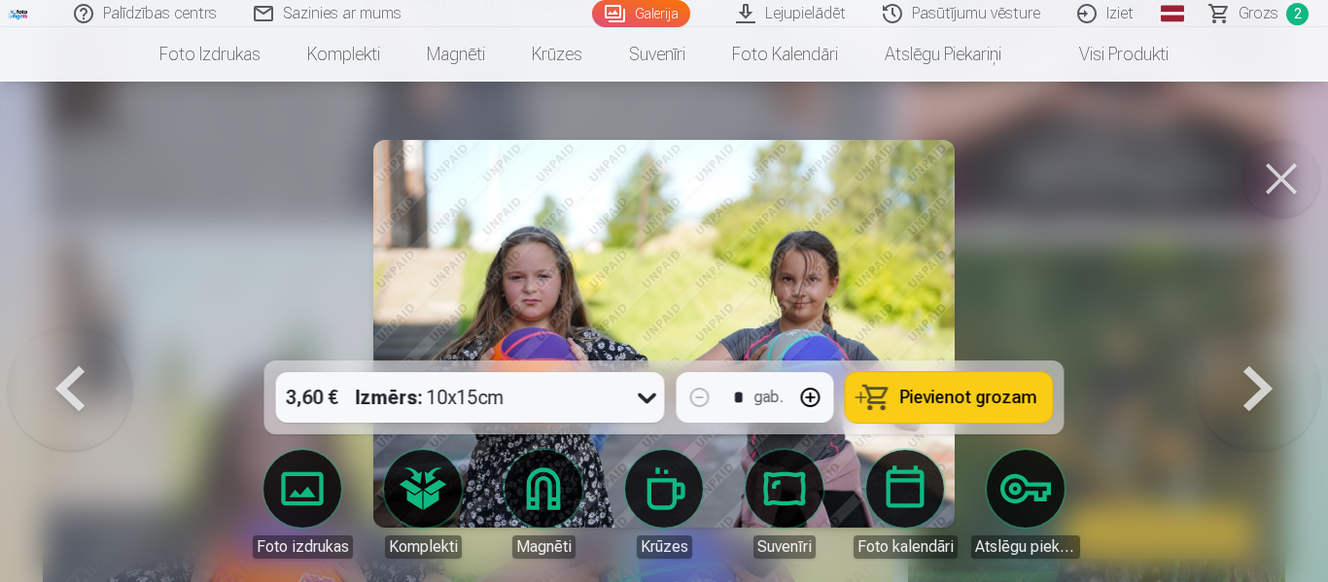
click at [1239, 341] on button at bounding box center [1258, 334] width 124 height 15
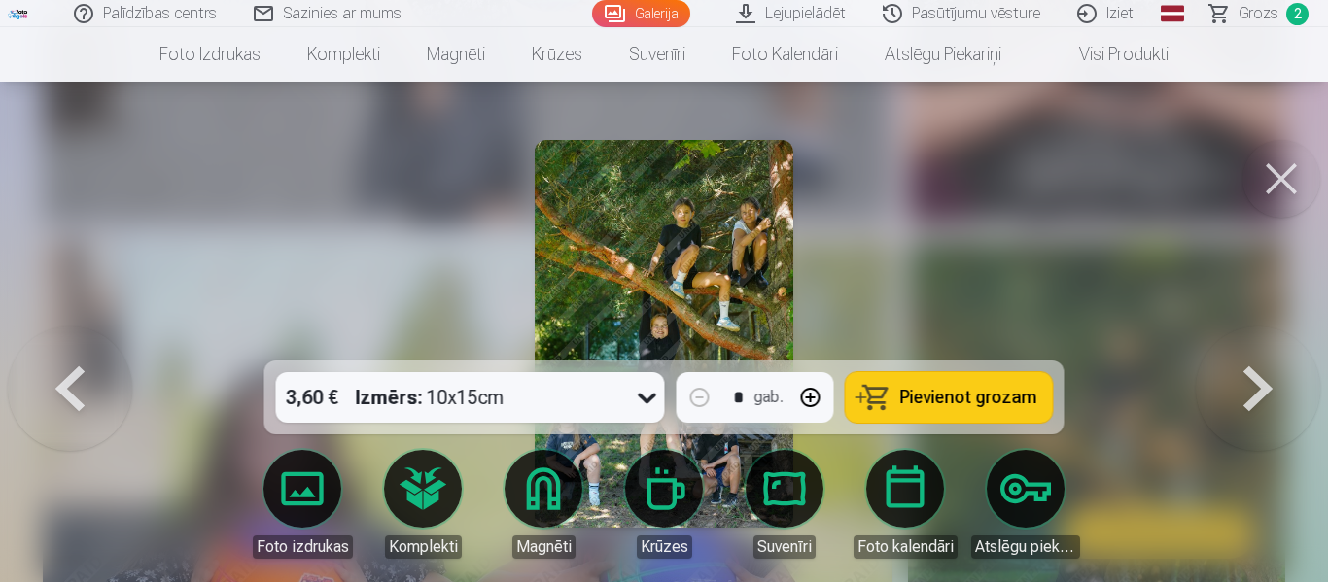
click at [1261, 341] on button at bounding box center [1258, 334] width 124 height 15
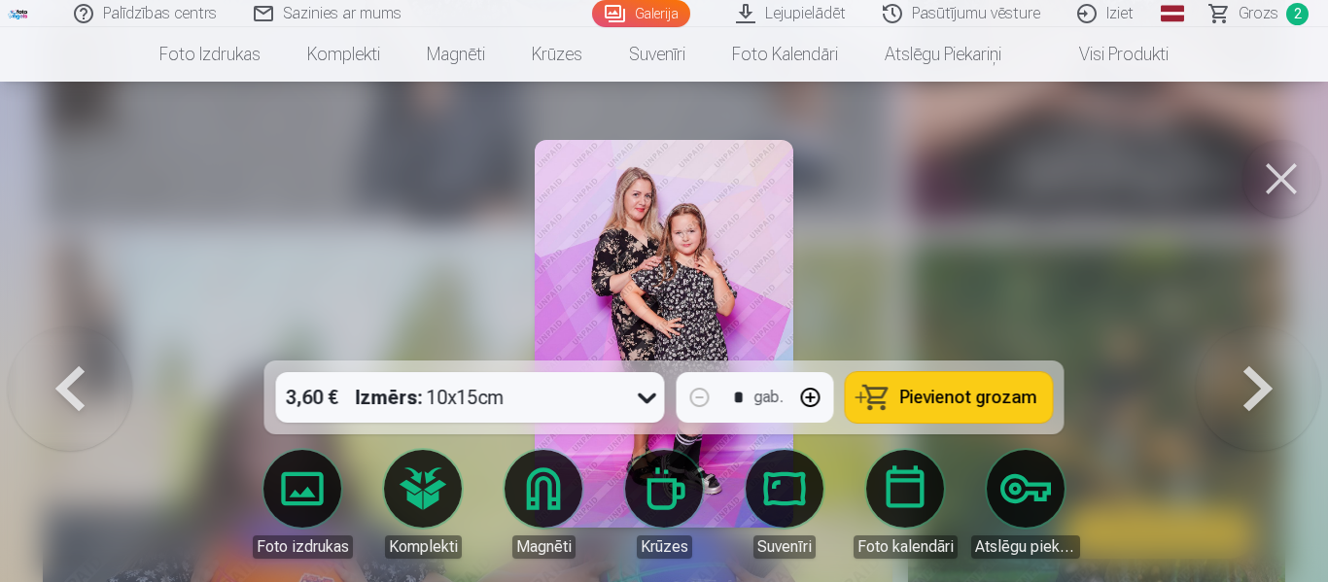
drag, startPoint x: 1270, startPoint y: 396, endPoint x: 1257, endPoint y: 412, distance: 20.8
click at [1270, 341] on button at bounding box center [1258, 334] width 124 height 15
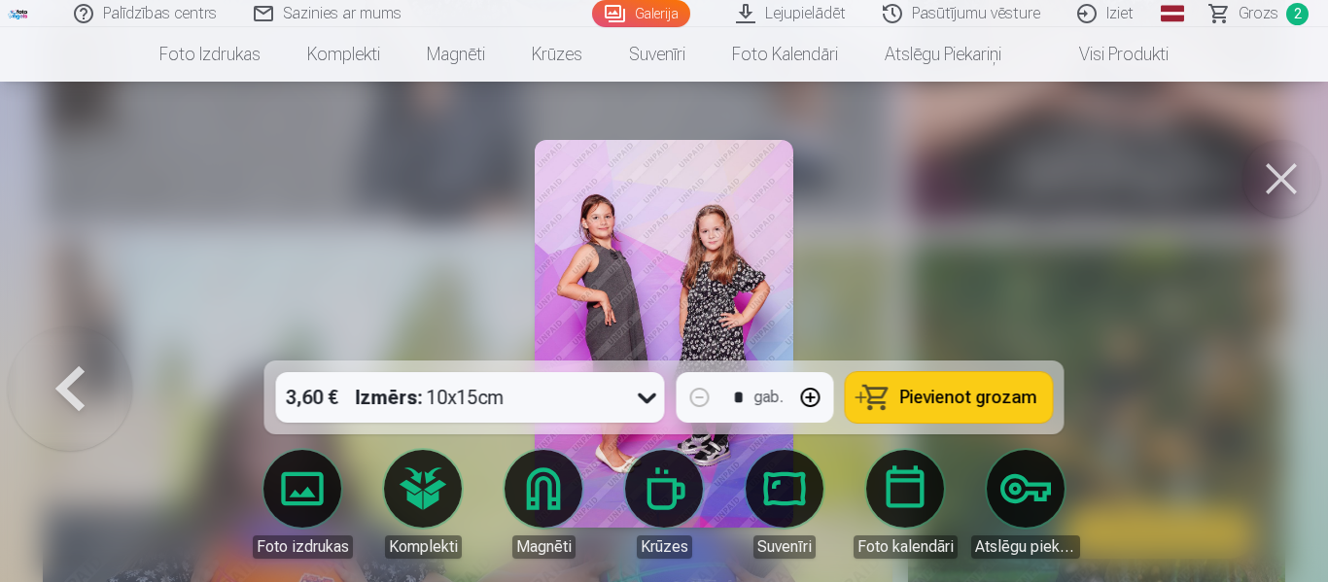
drag, startPoint x: 1277, startPoint y: 385, endPoint x: 1271, endPoint y: 397, distance: 13.0
click at [1272, 396] on div at bounding box center [664, 291] width 1328 height 582
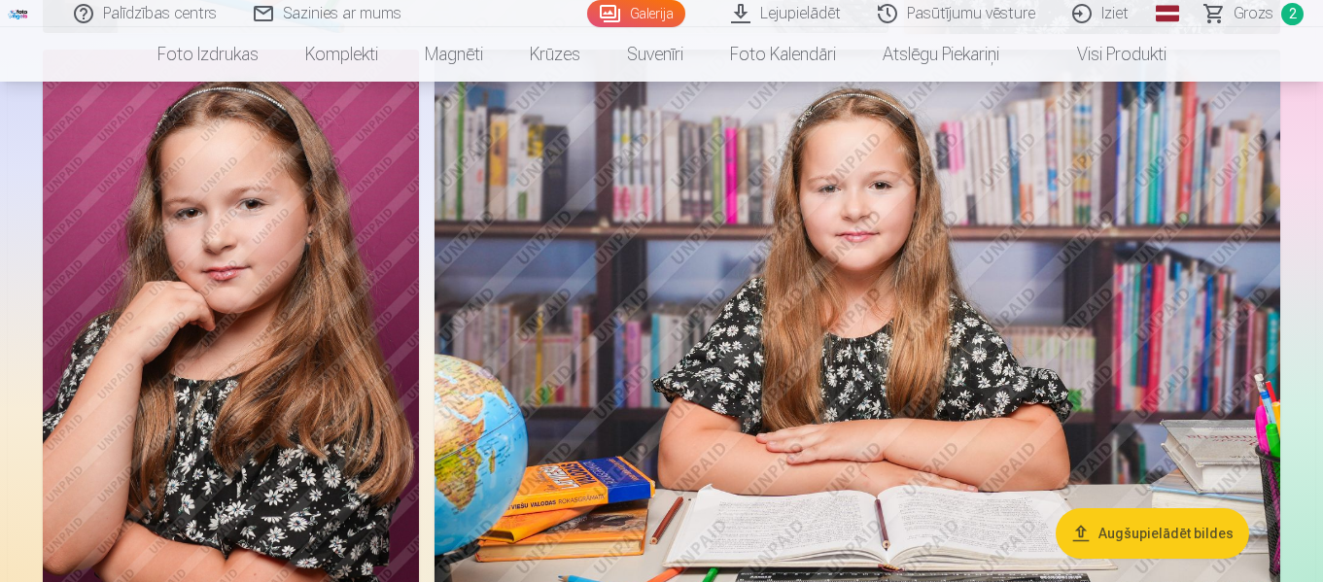
scroll to position [3368, 0]
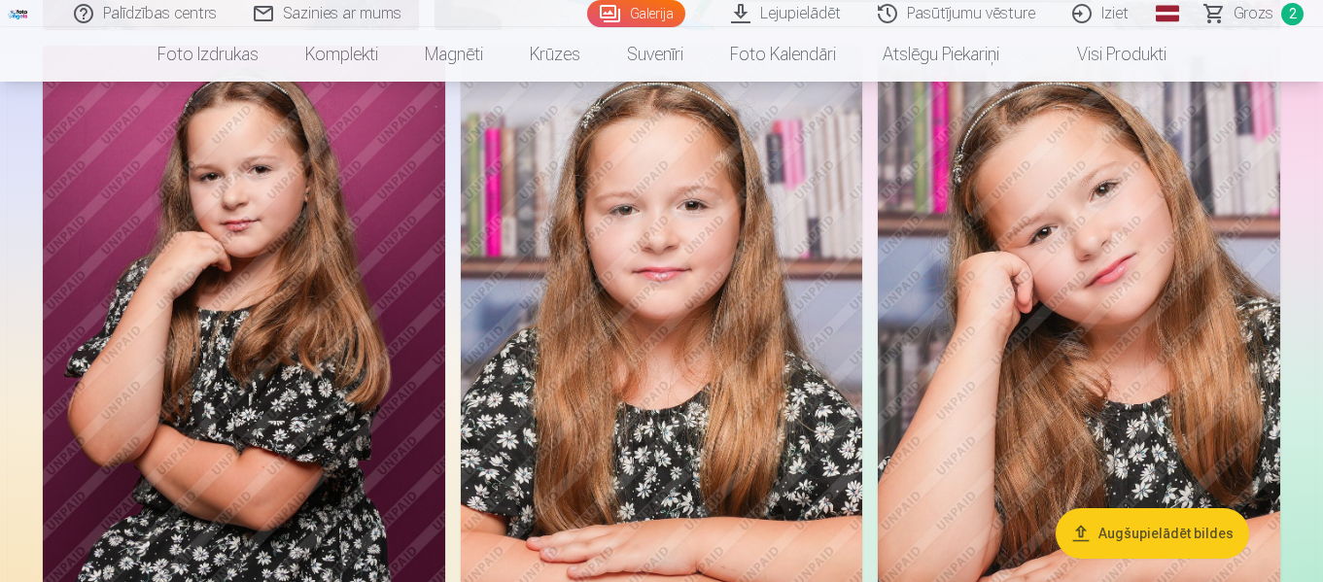
click at [674, 380] on img at bounding box center [662, 348] width 403 height 604
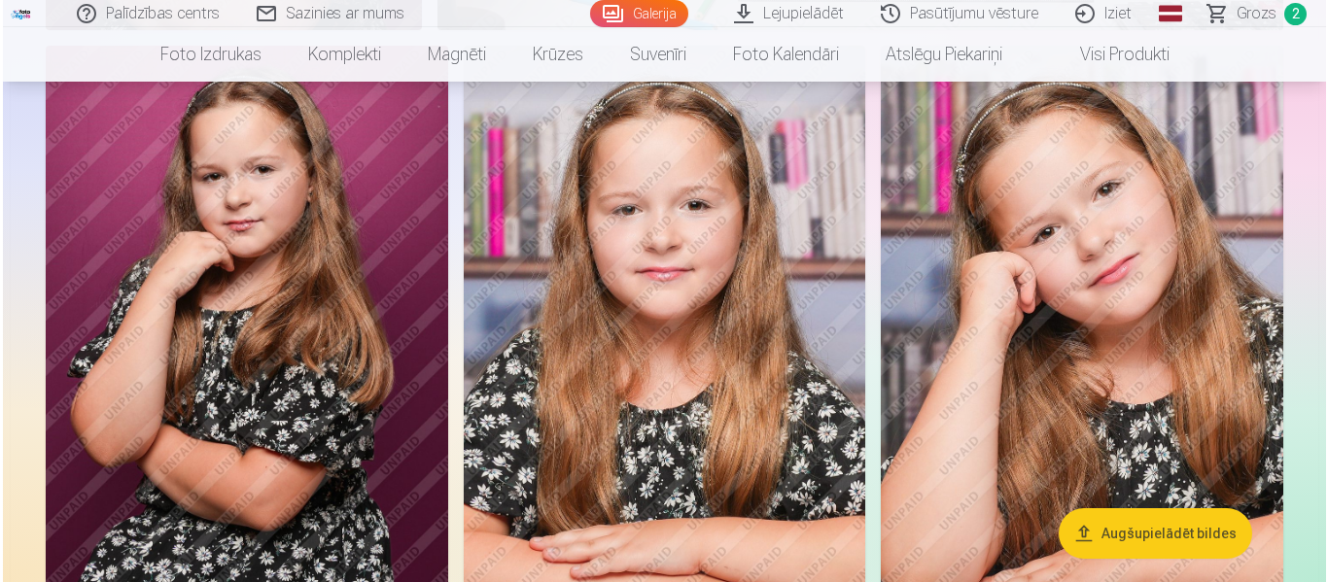
scroll to position [3378, 0]
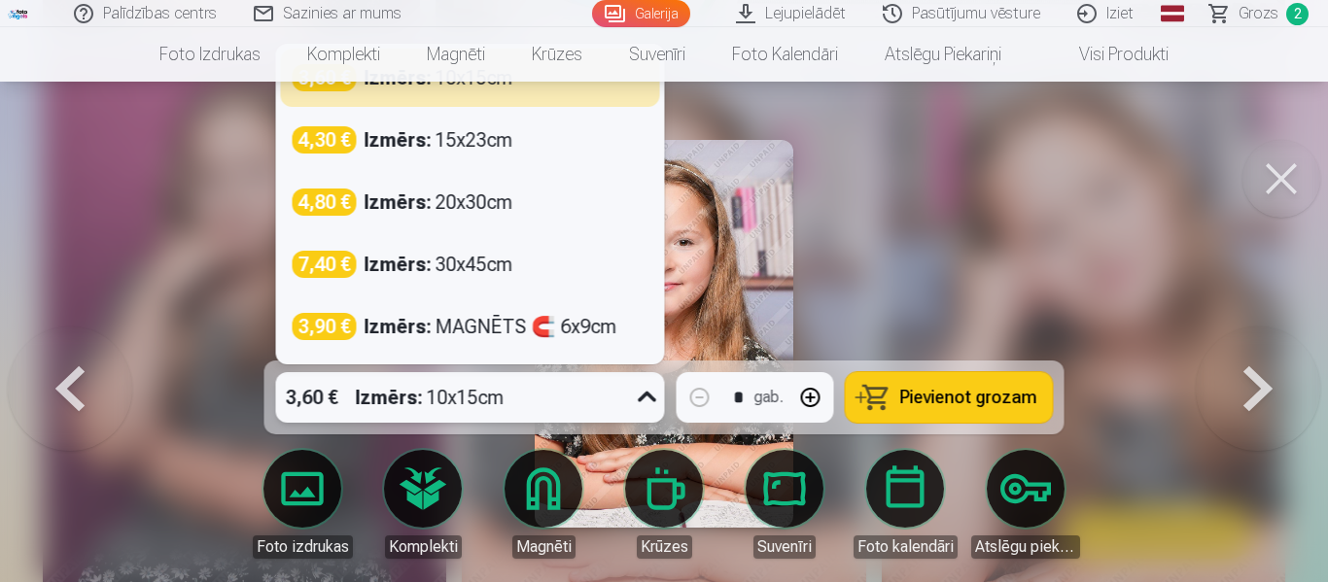
click at [646, 395] on icon at bounding box center [647, 397] width 31 height 31
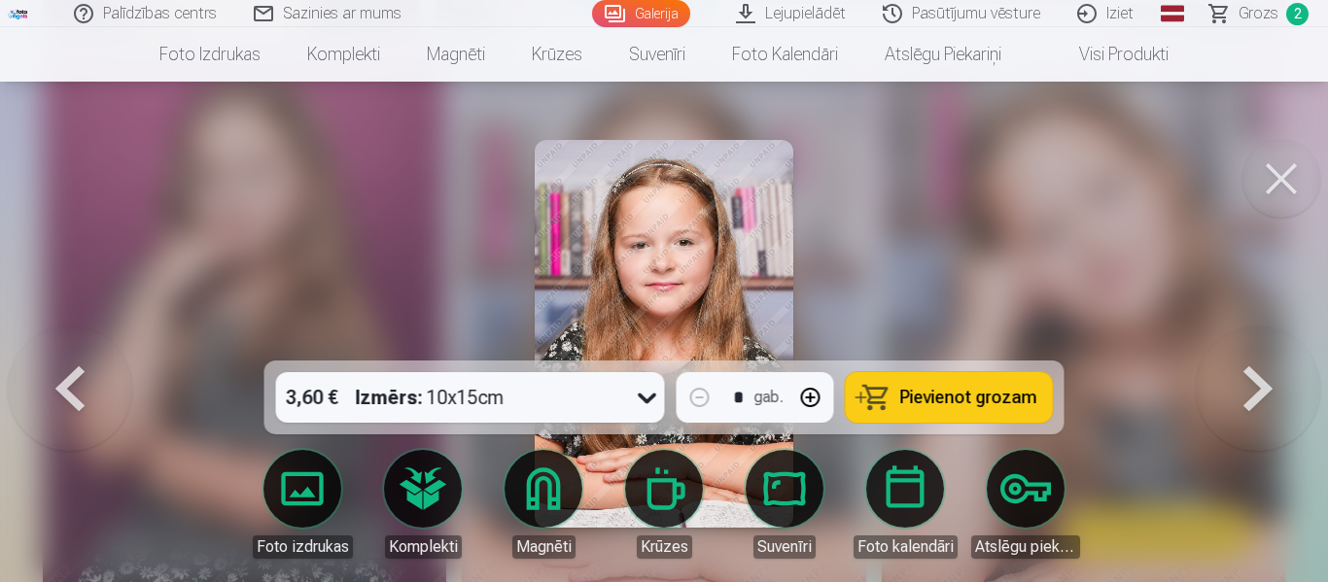
click at [998, 134] on div at bounding box center [664, 291] width 1328 height 582
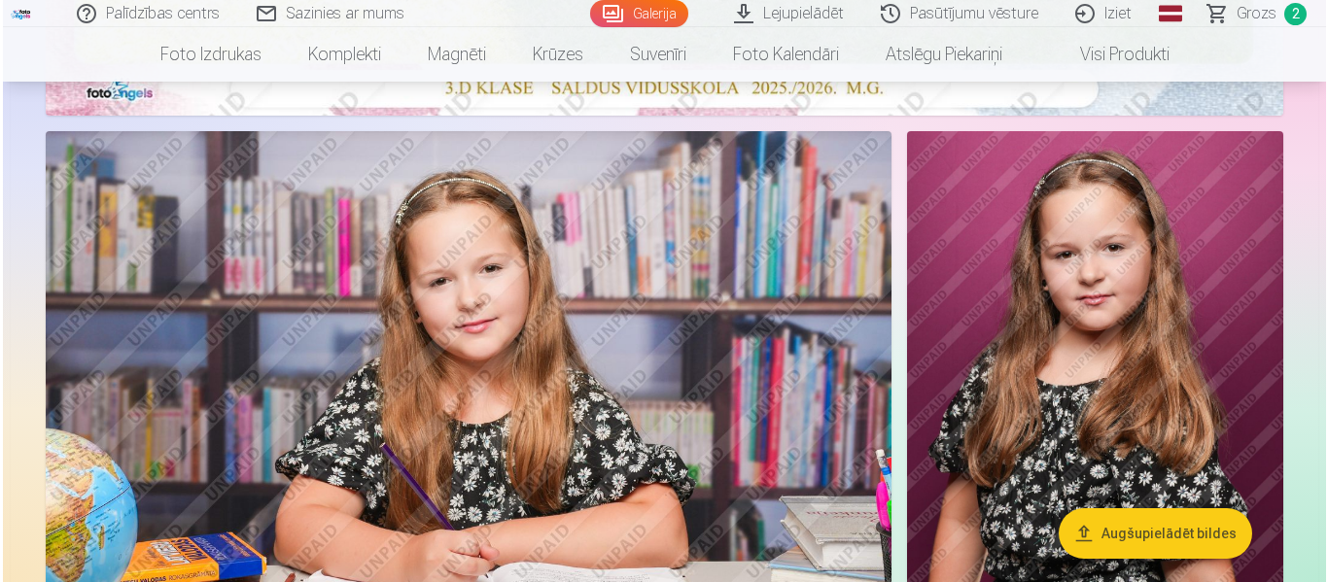
scroll to position [1035, 0]
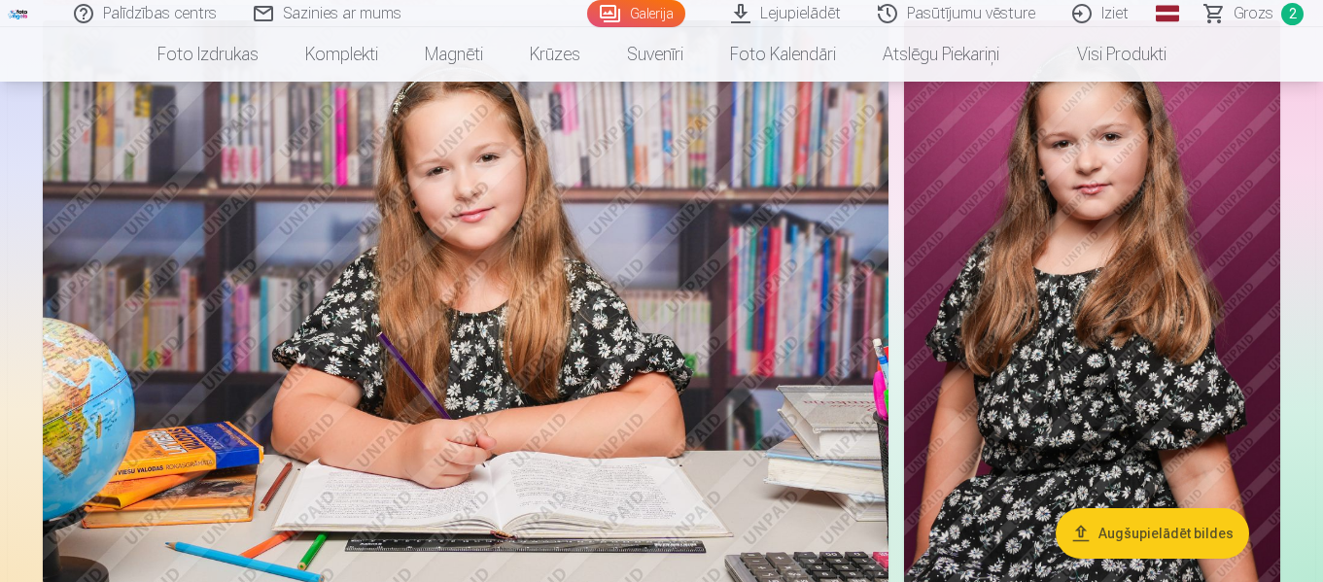
click at [679, 278] on img at bounding box center [466, 302] width 846 height 564
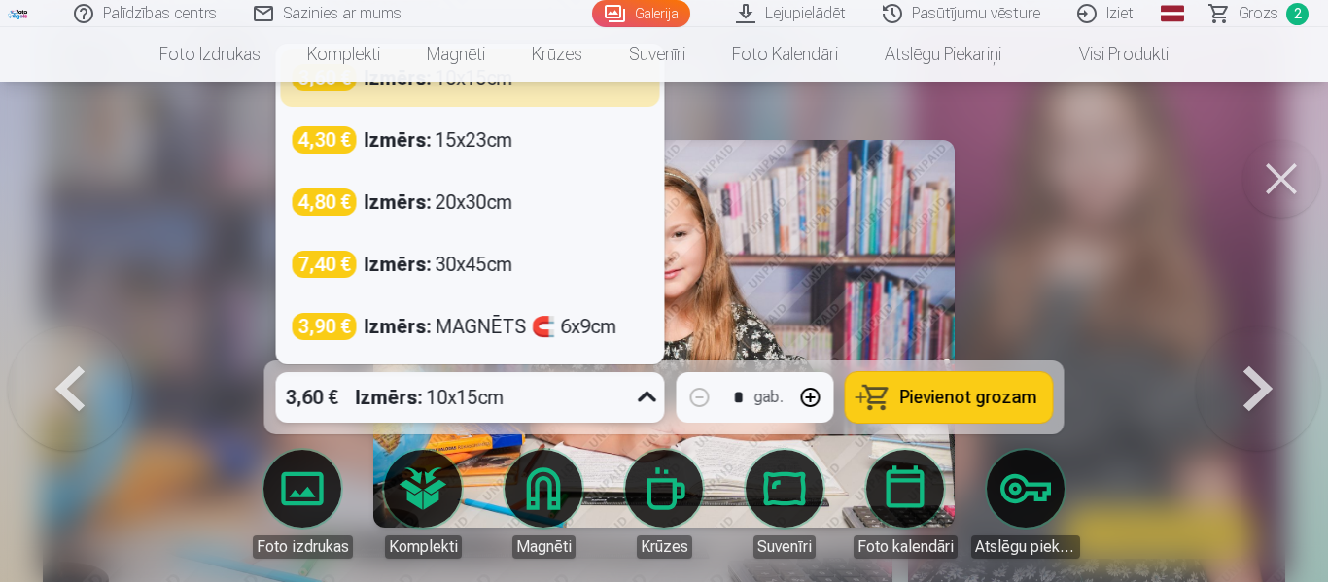
click at [645, 391] on icon at bounding box center [647, 397] width 31 height 31
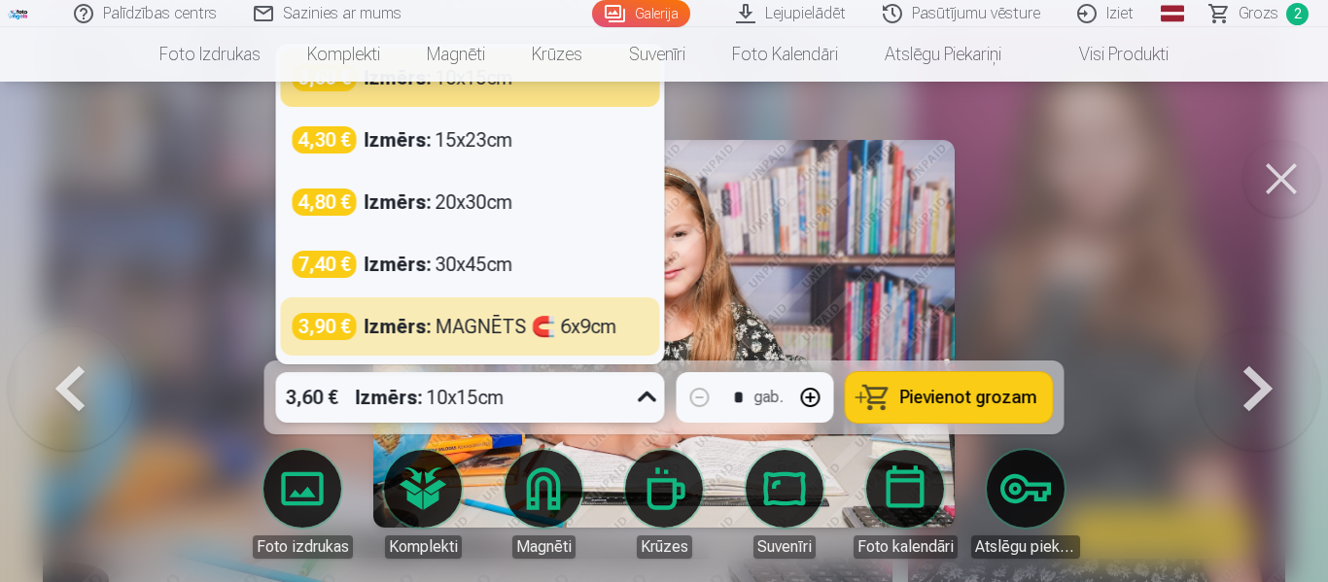
click at [572, 337] on div "Izmērs : MAGNĒTS 🧲 6x9cm" at bounding box center [491, 326] width 253 height 27
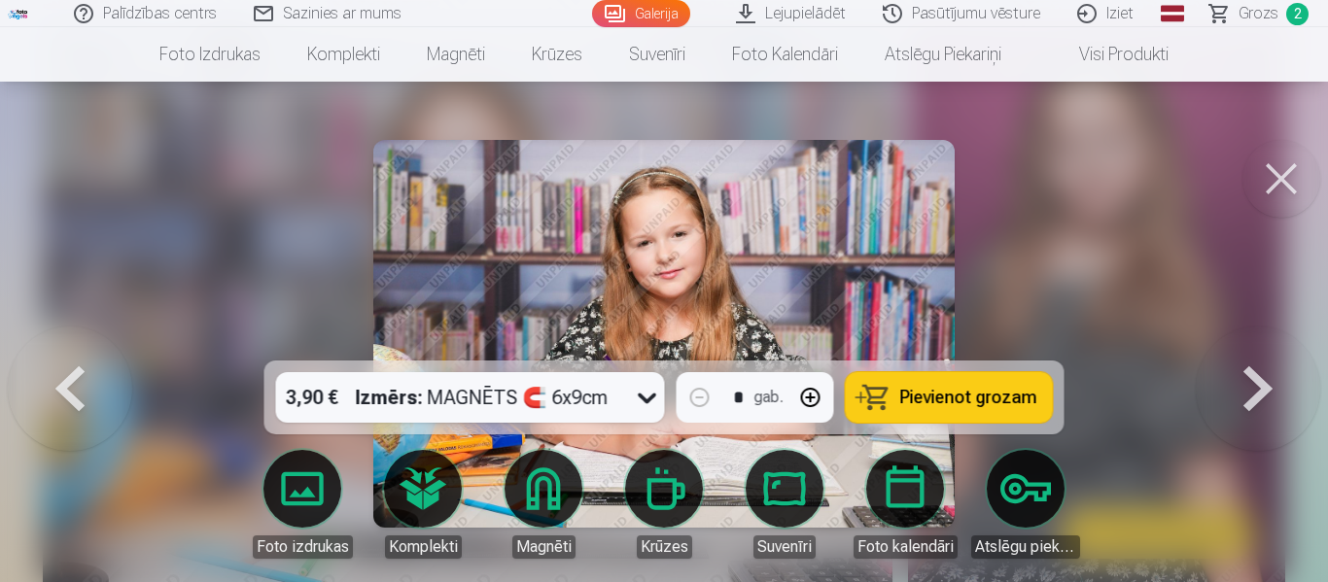
click at [897, 395] on button "Pievienot grozam" at bounding box center [949, 397] width 207 height 51
click at [1248, 4] on span "Grozs" at bounding box center [1259, 13] width 40 height 23
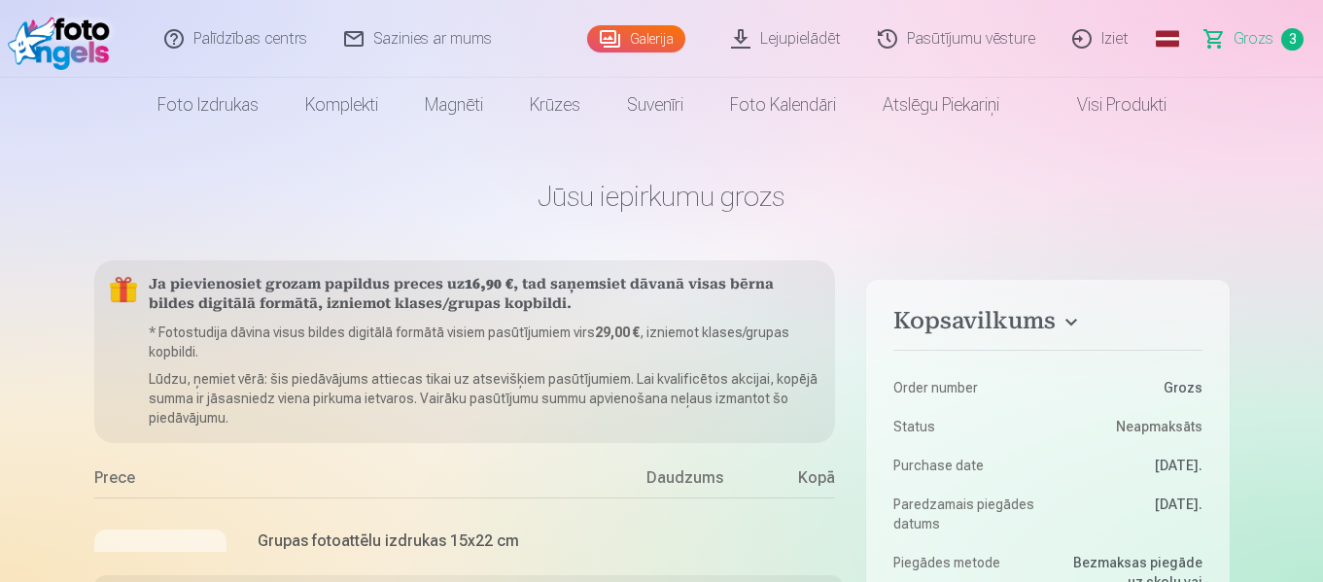
click at [1111, 92] on link "Visi produkti" at bounding box center [1106, 105] width 167 height 54
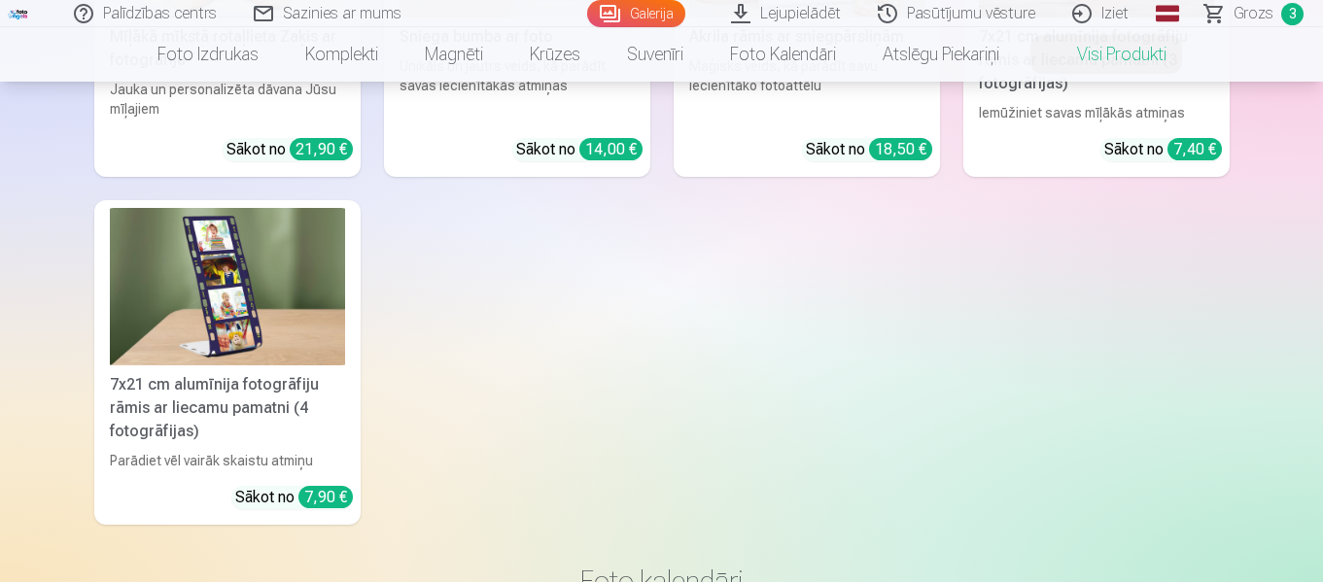
scroll to position [4084, 0]
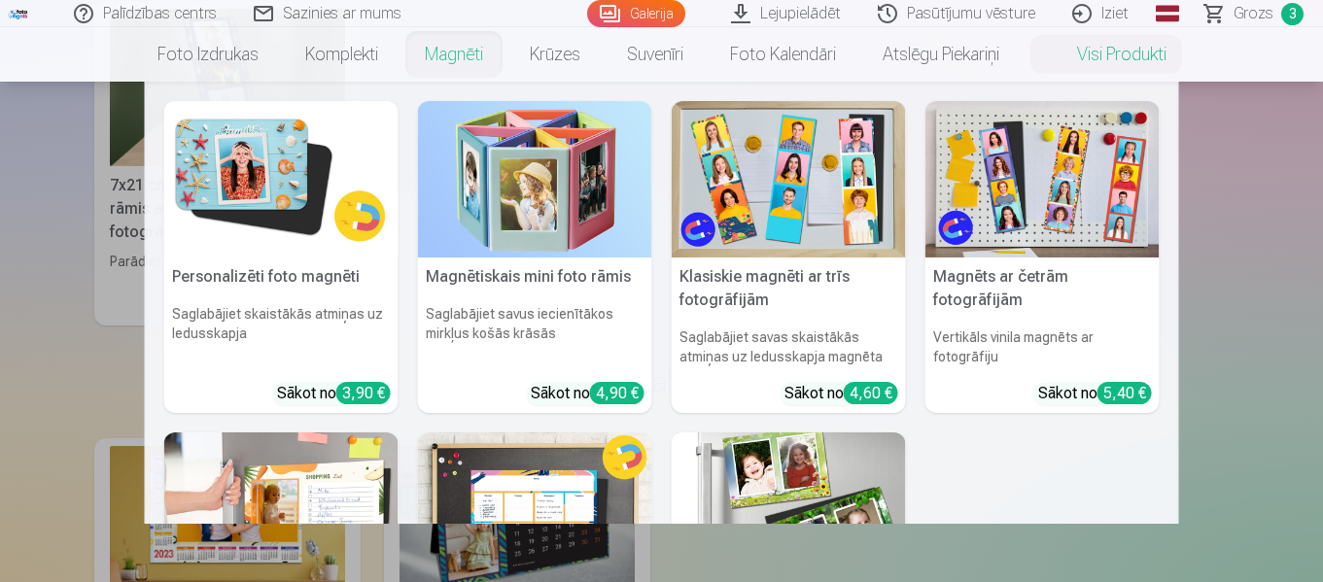
click at [438, 42] on link "Magnēti" at bounding box center [454, 54] width 105 height 54
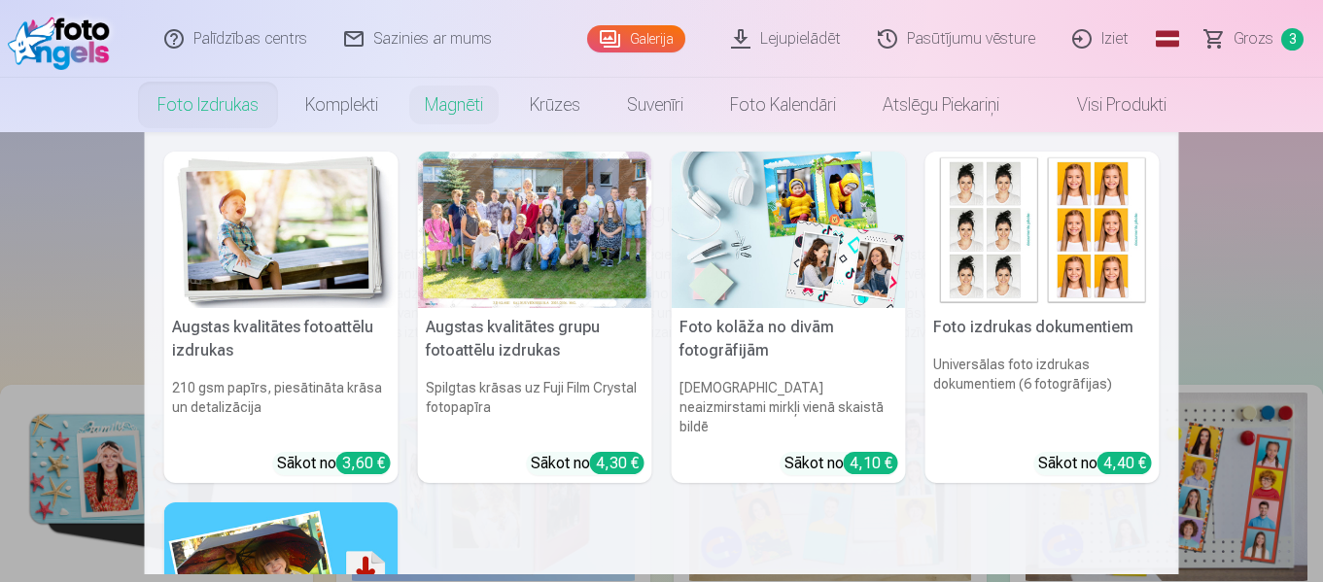
drag, startPoint x: 9, startPoint y: 248, endPoint x: 29, endPoint y: 231, distance: 26.3
click at [11, 248] on nav "Augstas kvalitātes fotoattēlu izdrukas 210 gsm papīrs, piesātināta krāsa un det…" at bounding box center [661, 353] width 1323 height 442
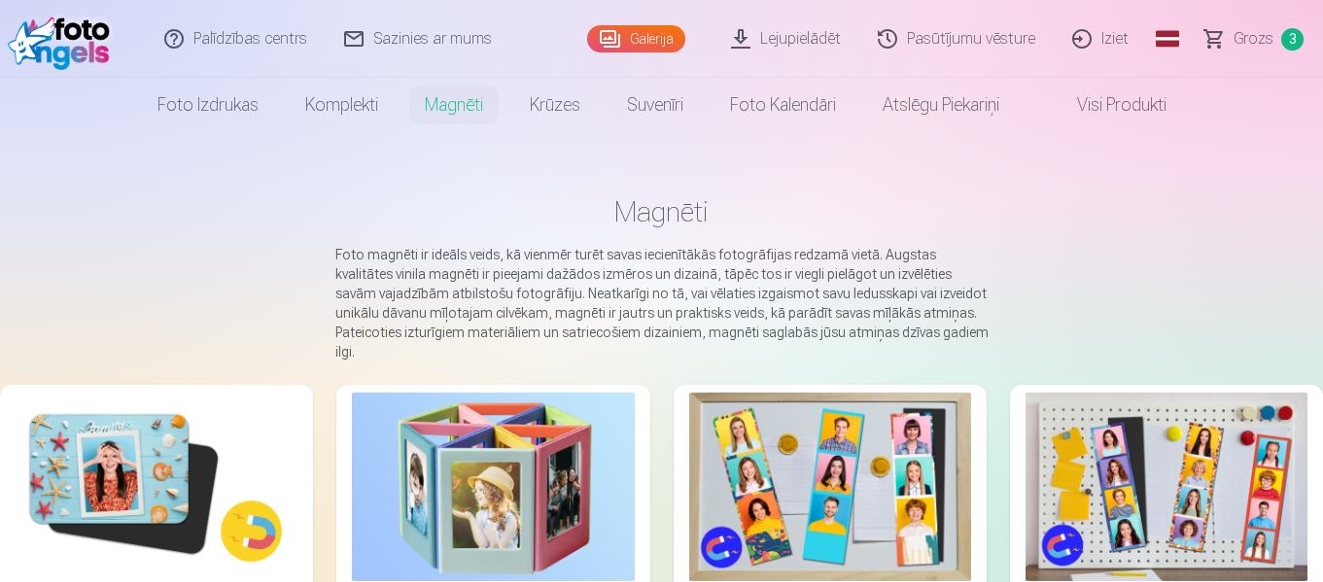
click at [647, 30] on link "Galerija" at bounding box center [636, 38] width 98 height 27
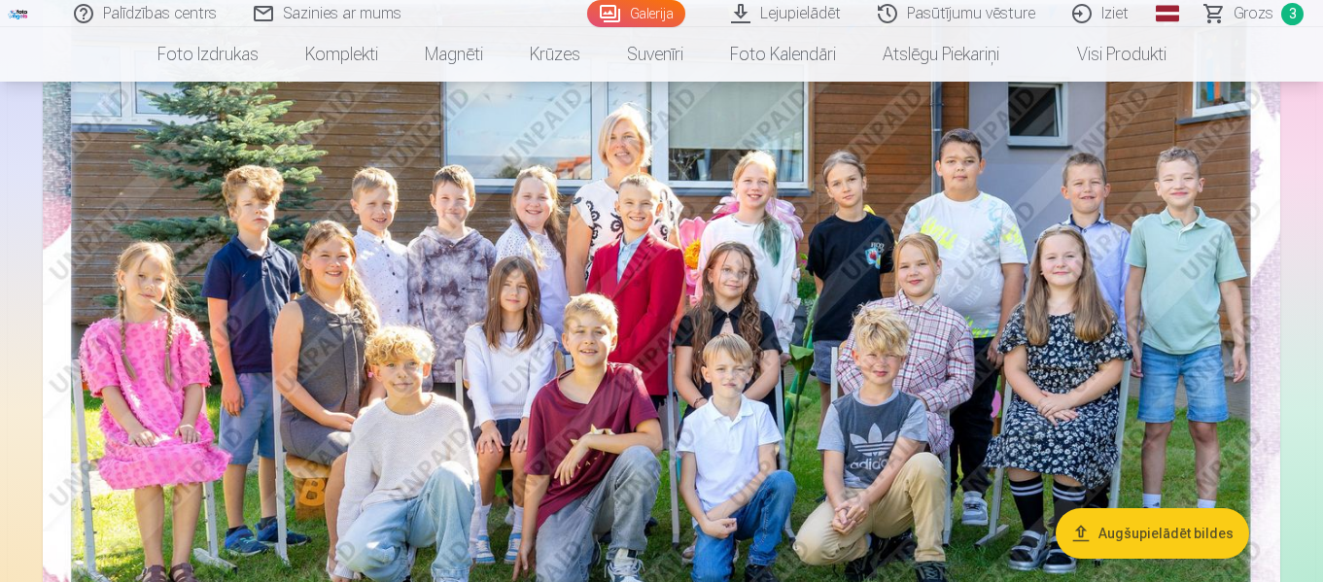
scroll to position [194, 0]
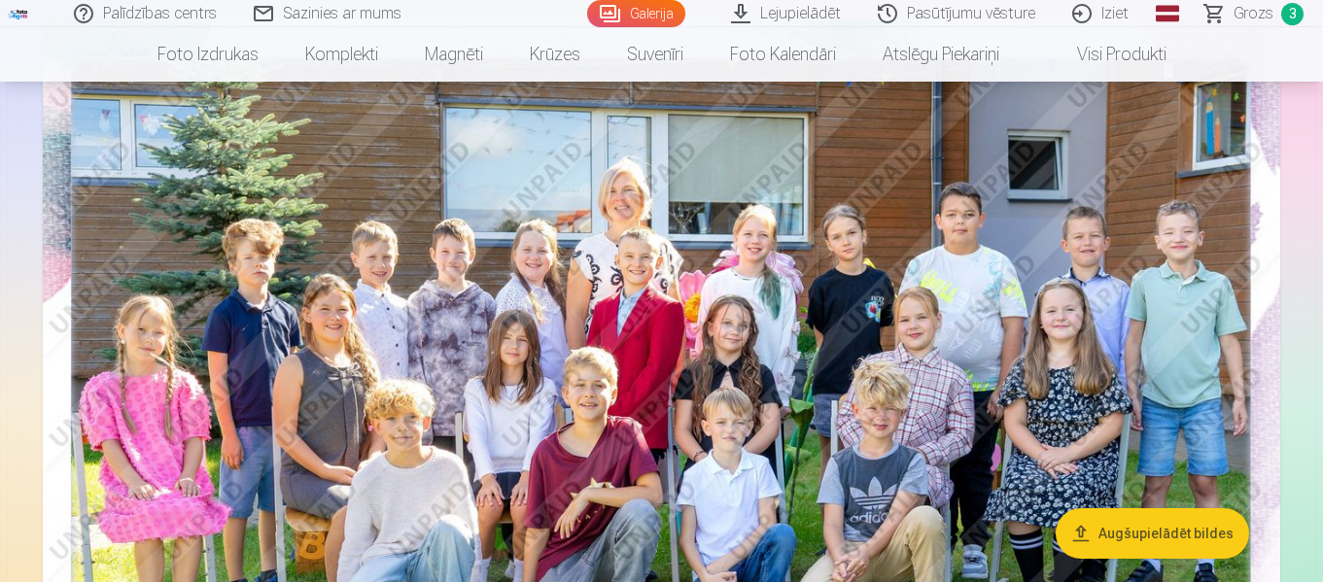
click at [1244, 2] on span "Grozs" at bounding box center [1254, 13] width 40 height 23
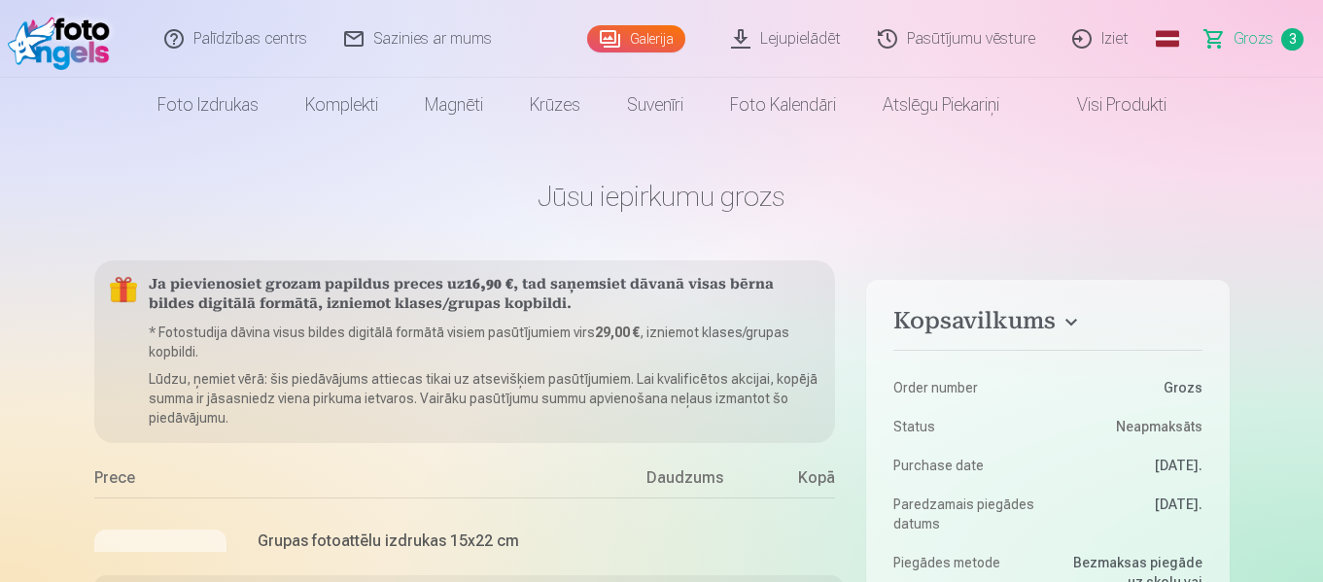
click at [654, 34] on link "Galerija" at bounding box center [636, 38] width 98 height 27
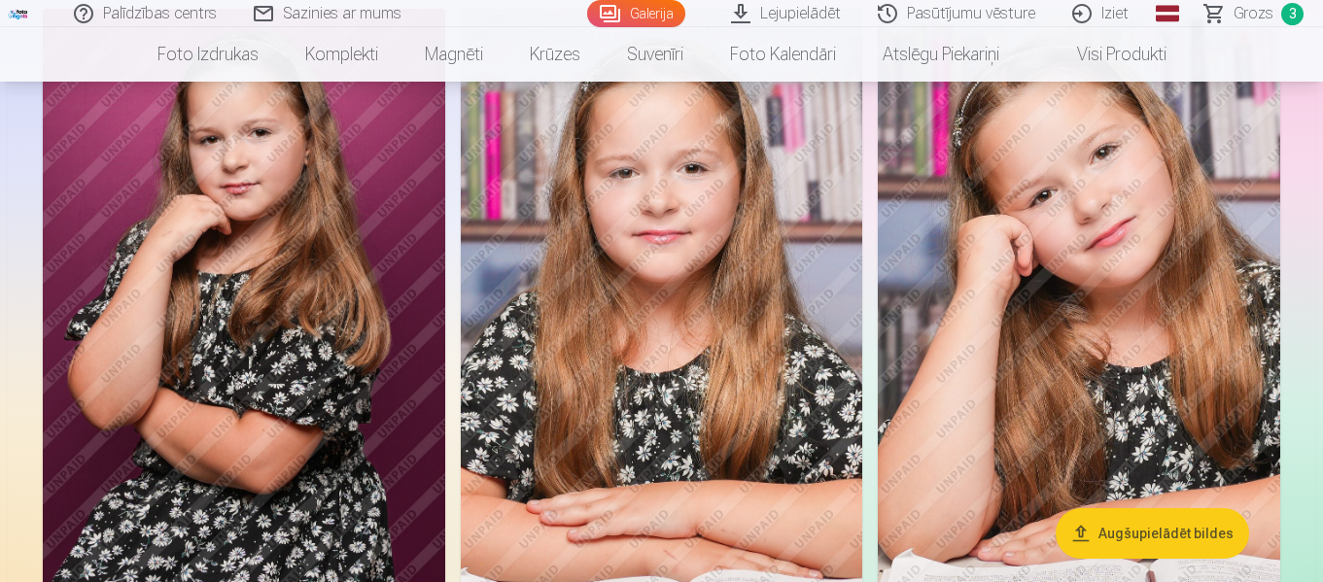
scroll to position [3403, 0]
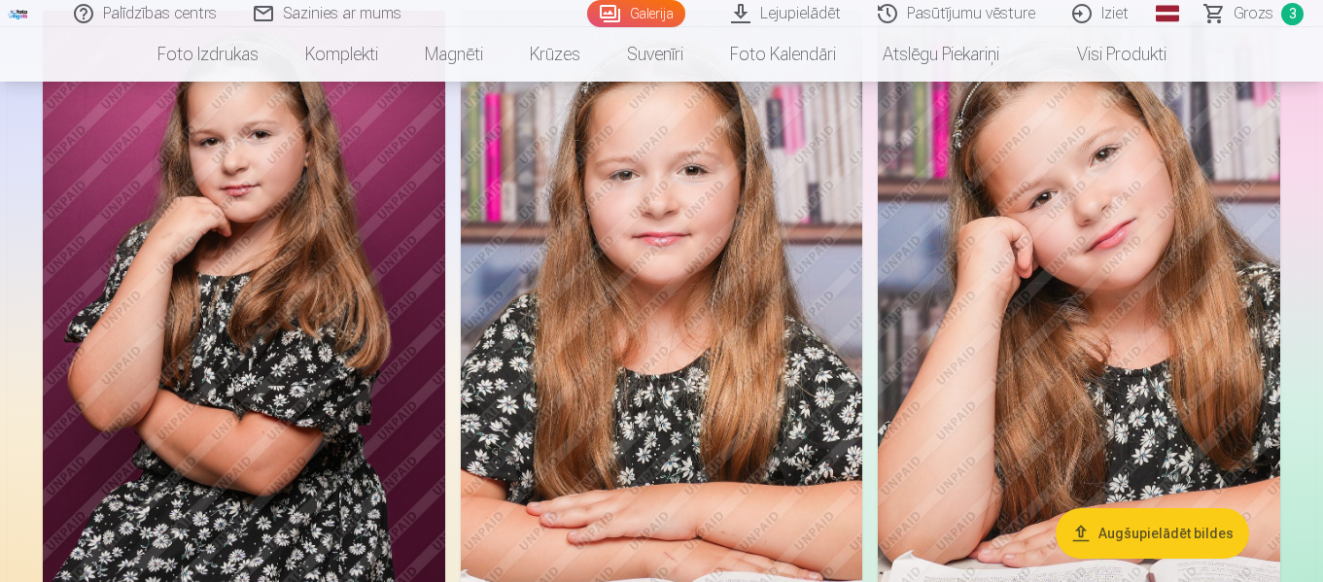
click at [755, 249] on img at bounding box center [662, 313] width 403 height 604
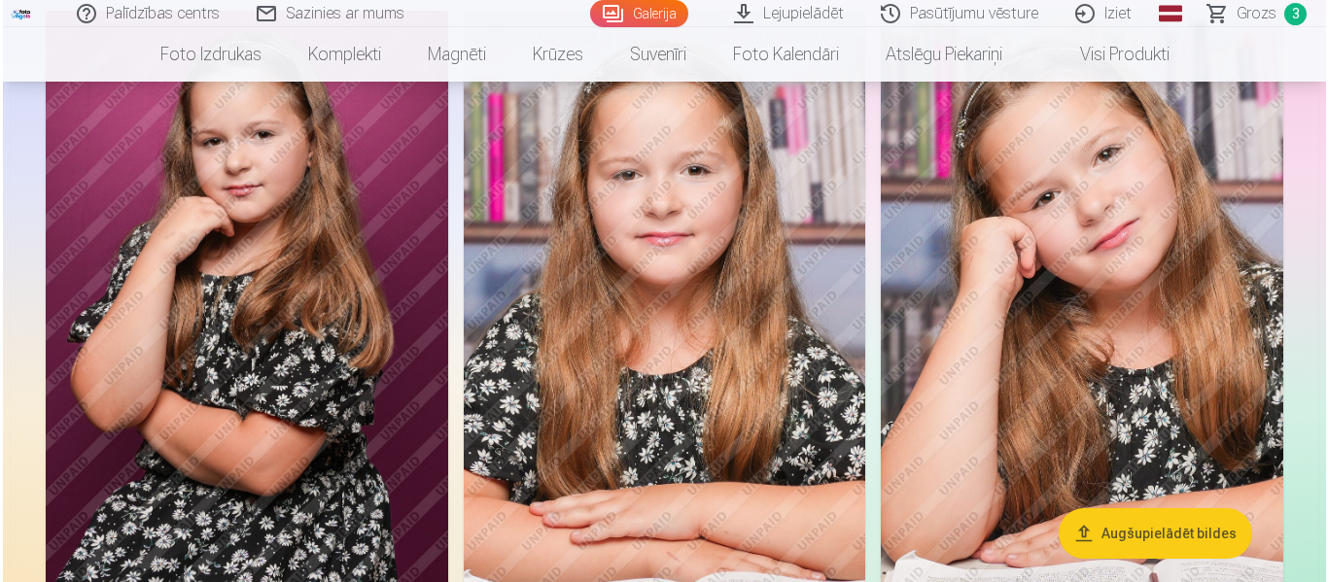
scroll to position [3416, 0]
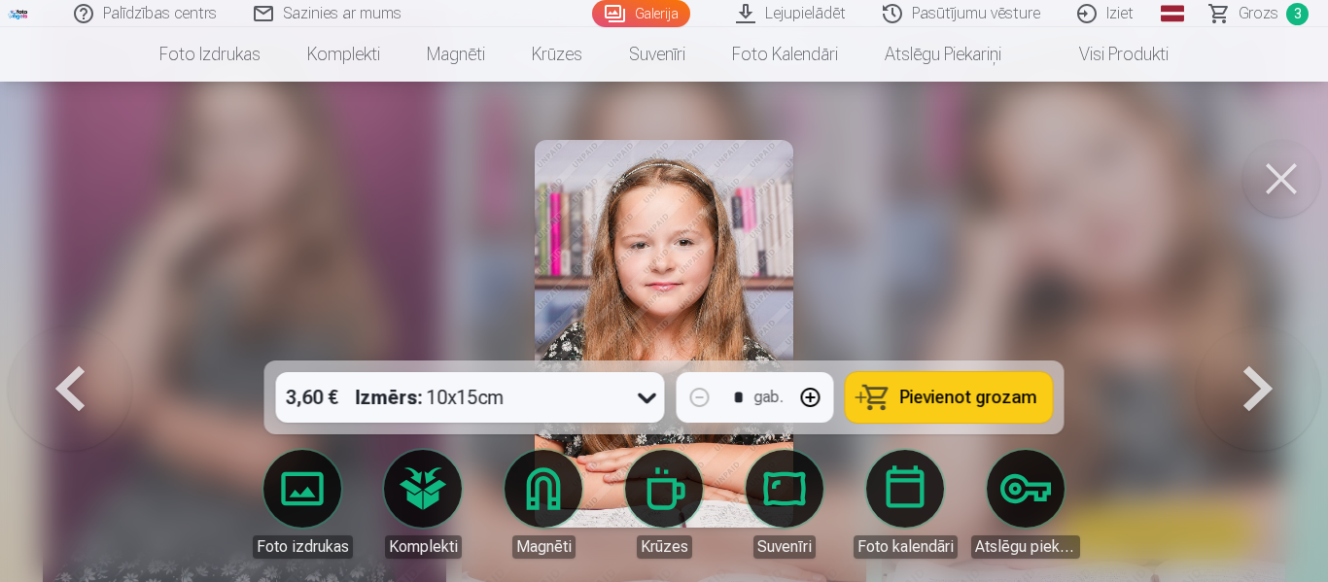
click at [925, 403] on span "Pievienot grozam" at bounding box center [968, 398] width 137 height 18
click at [1274, 183] on button at bounding box center [1282, 179] width 78 height 78
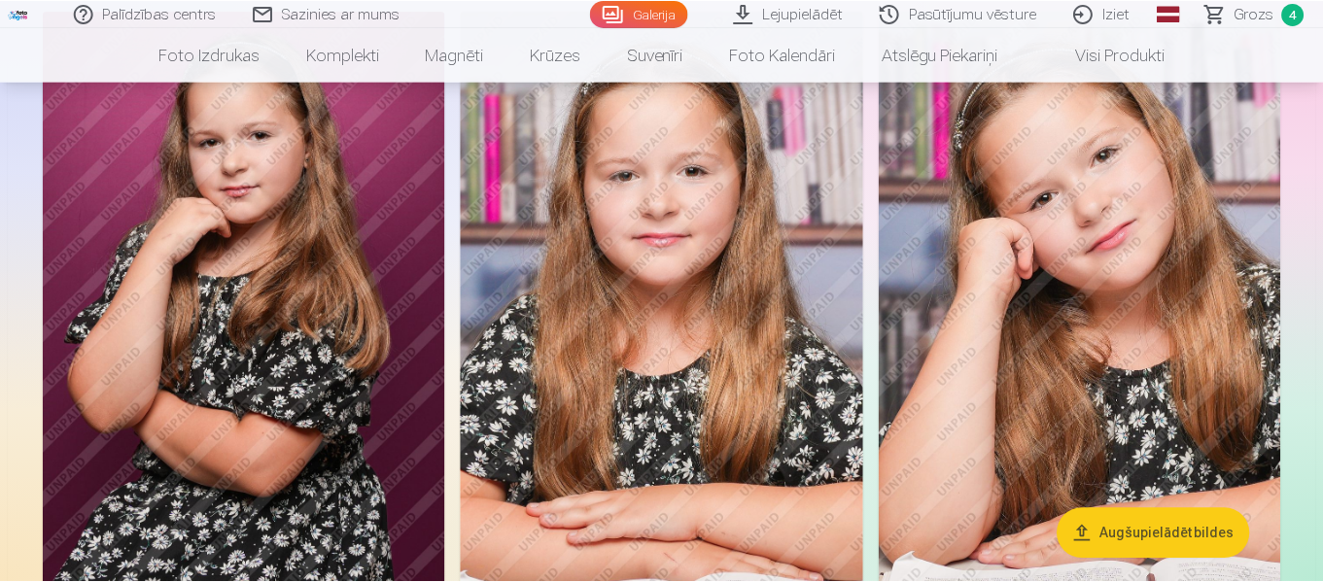
scroll to position [3403, 0]
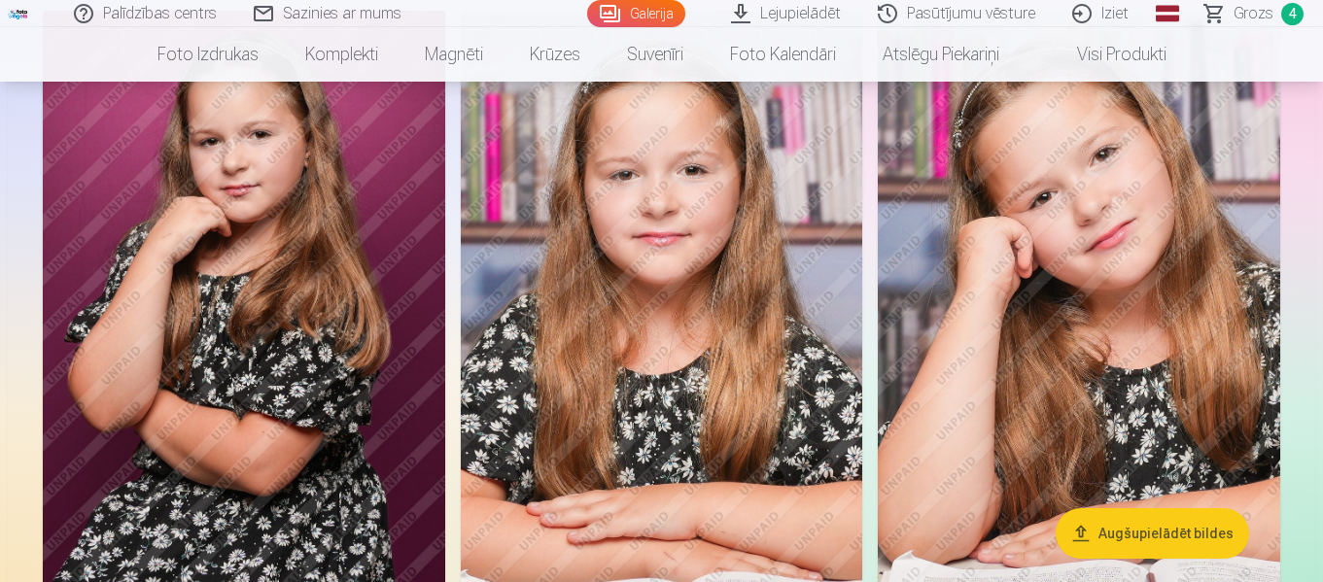
click at [1290, 2] on link "Grozs 4" at bounding box center [1255, 13] width 136 height 27
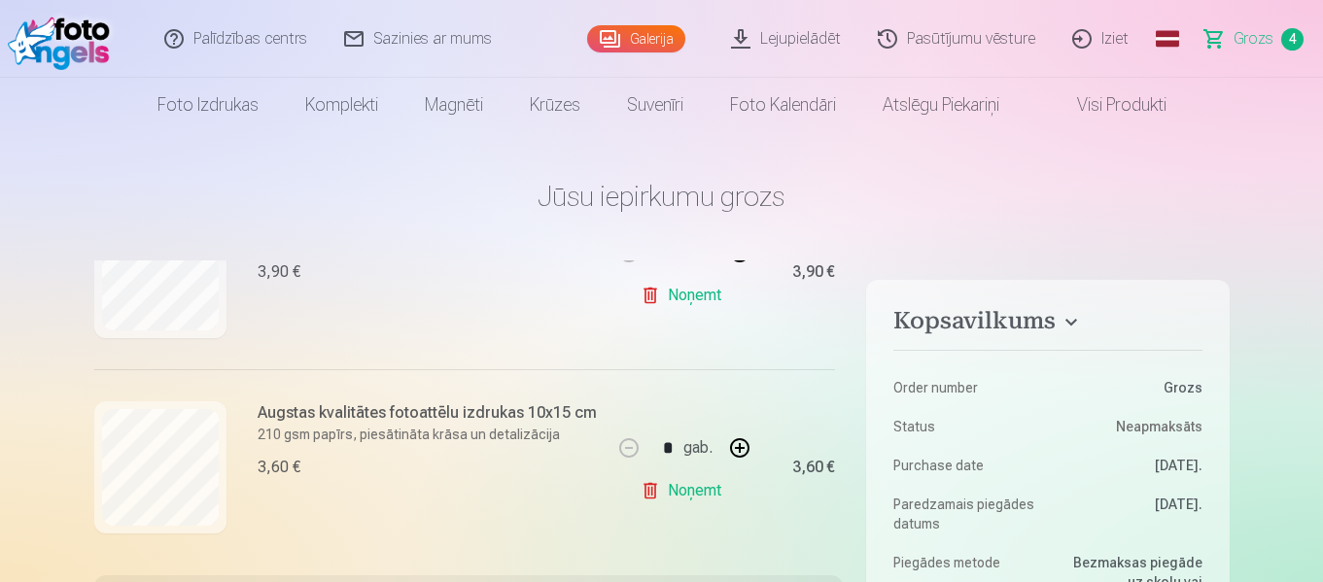
scroll to position [732, 0]
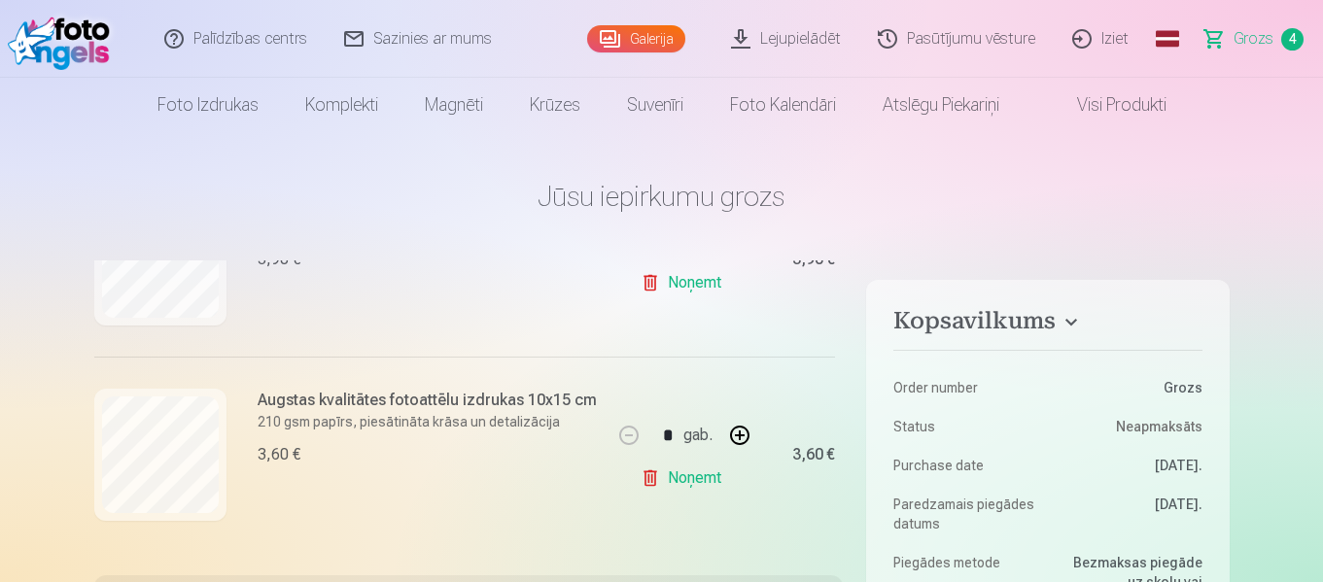
click at [655, 40] on link "Galerija" at bounding box center [636, 38] width 98 height 27
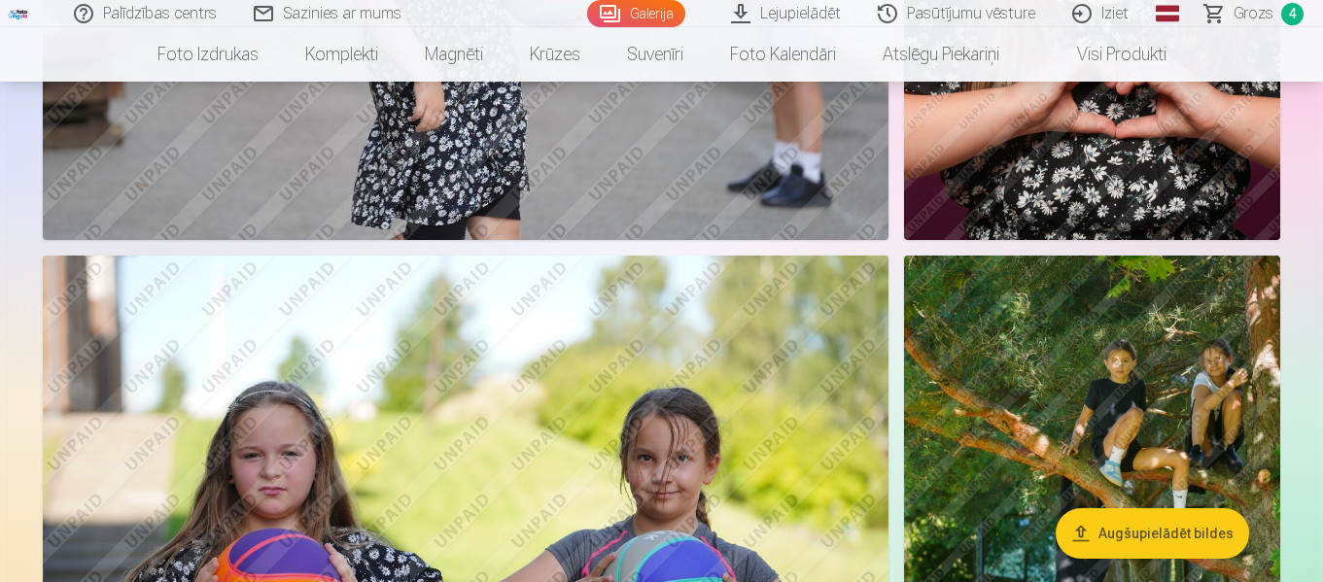
scroll to position [5251, 0]
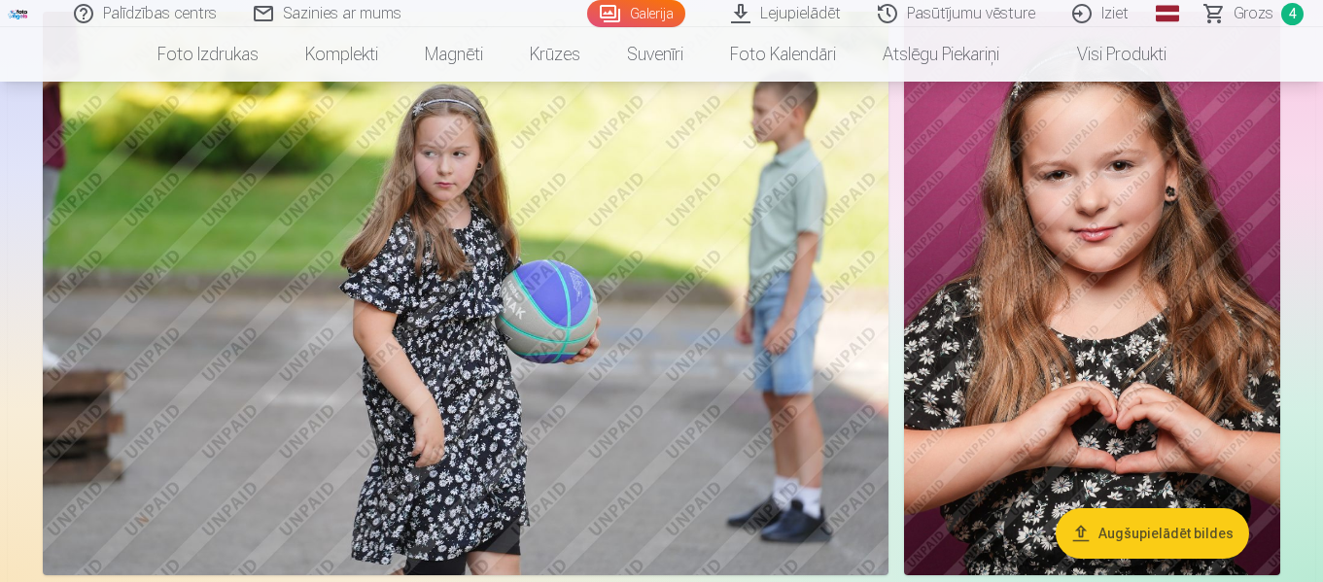
click at [972, 314] on img at bounding box center [1092, 294] width 376 height 564
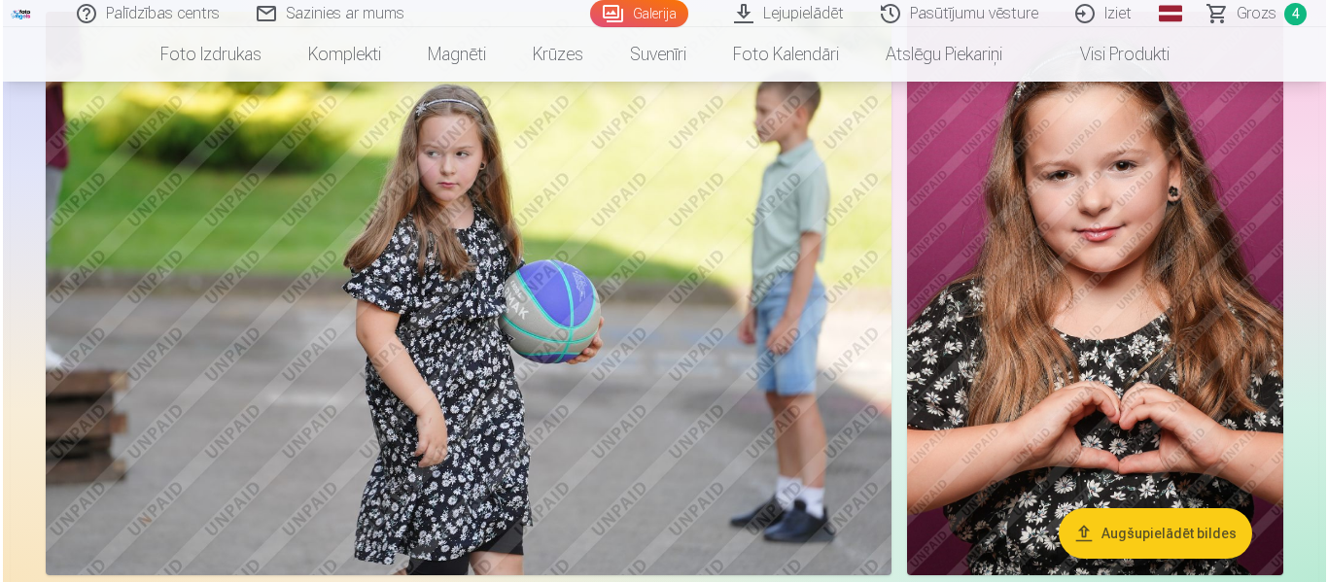
scroll to position [4881, 0]
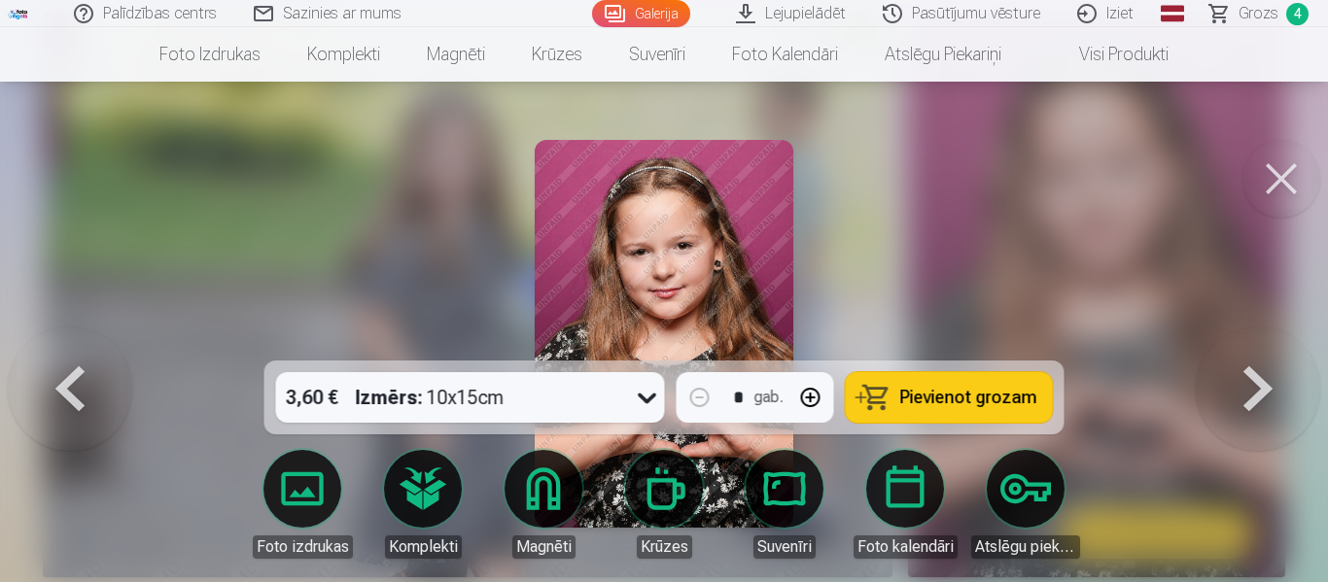
click at [646, 405] on icon at bounding box center [647, 397] width 31 height 31
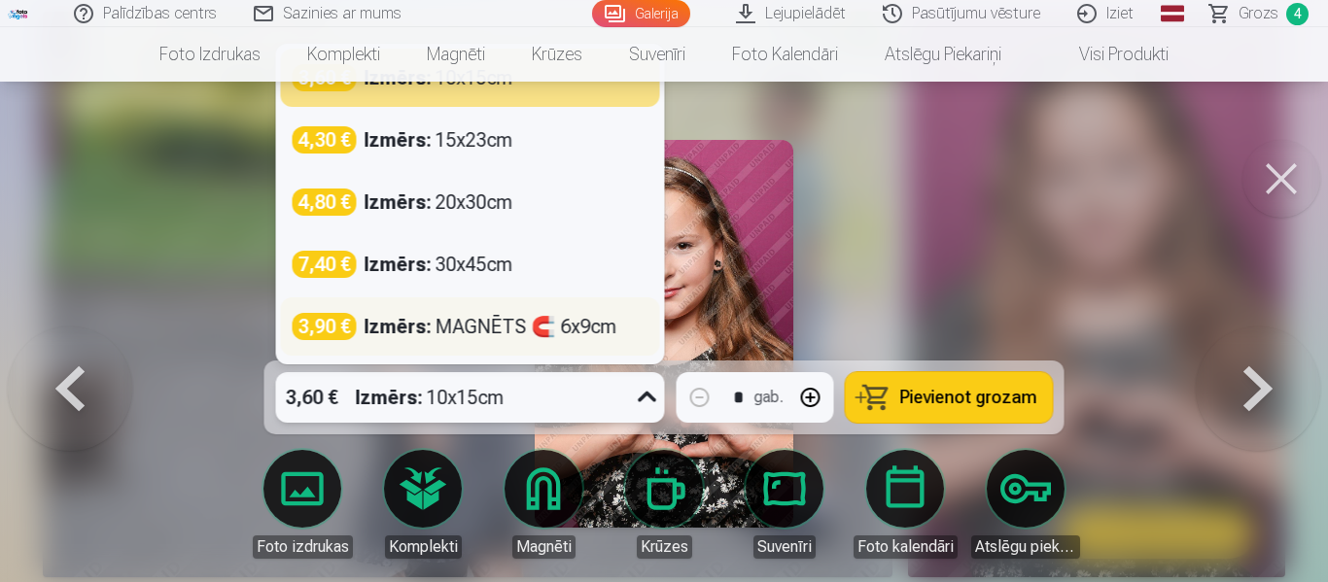
click at [544, 319] on div "Izmērs : MAGNĒTS 🧲 6x9cm" at bounding box center [491, 326] width 253 height 27
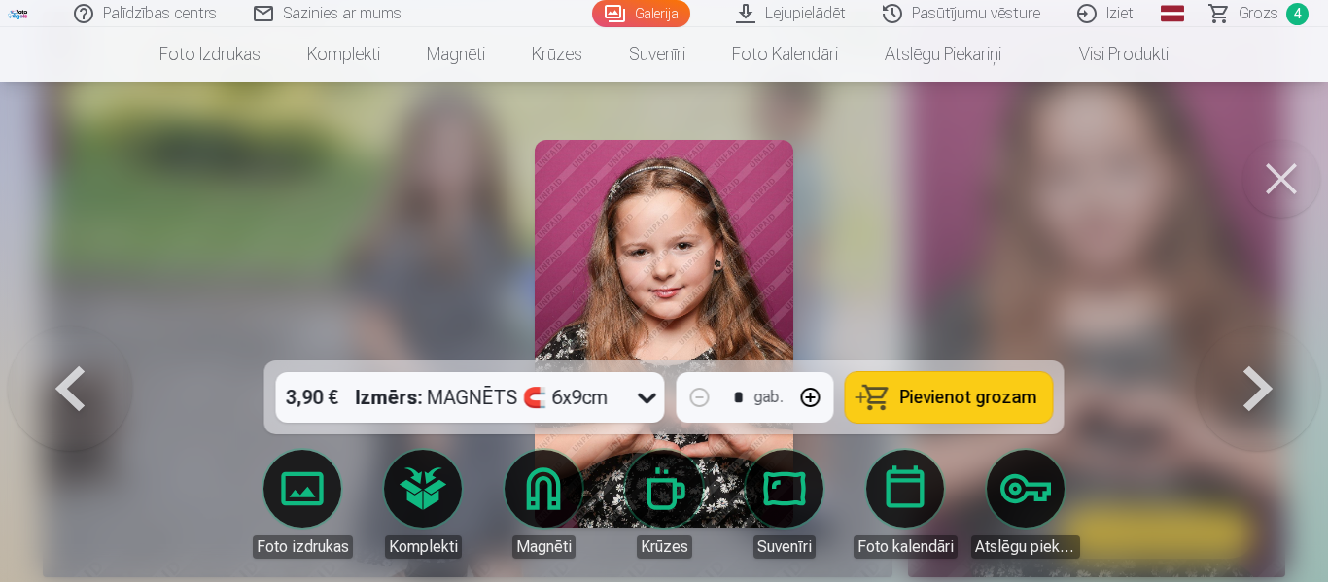
click at [904, 404] on span "Pievienot grozam" at bounding box center [968, 398] width 137 height 18
